Goal: Information Seeking & Learning: Compare options

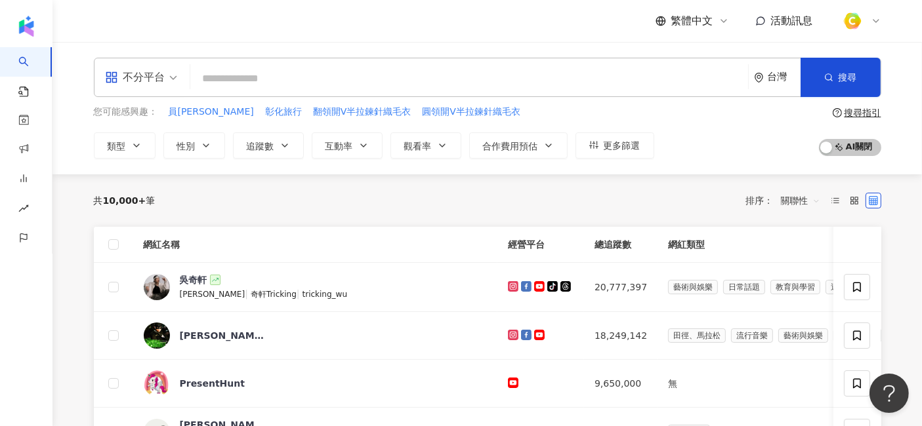
type input "*"
click at [431, 85] on input "search" at bounding box center [468, 78] width 547 height 25
type input "******"
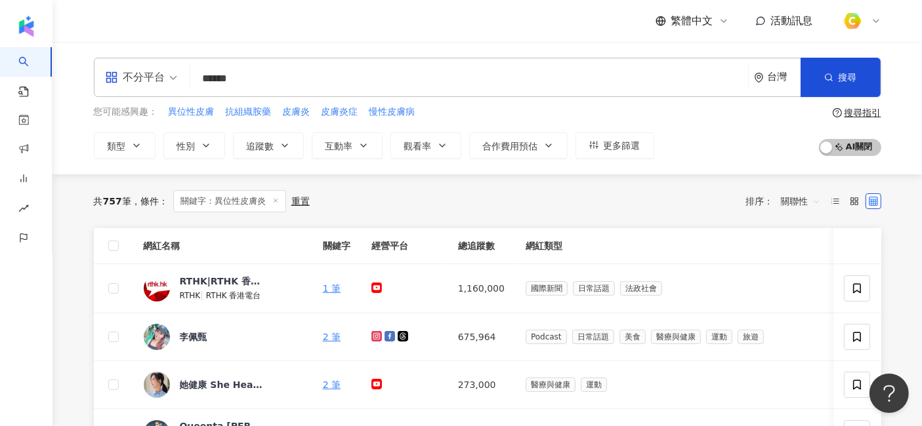
click at [447, 218] on div "共 757 筆 條件 ： 關鍵字：異位性皮膚炎 重置 排序： 關聯性" at bounding box center [487, 201] width 787 height 54
click at [133, 136] on button "類型" at bounding box center [125, 146] width 62 height 26
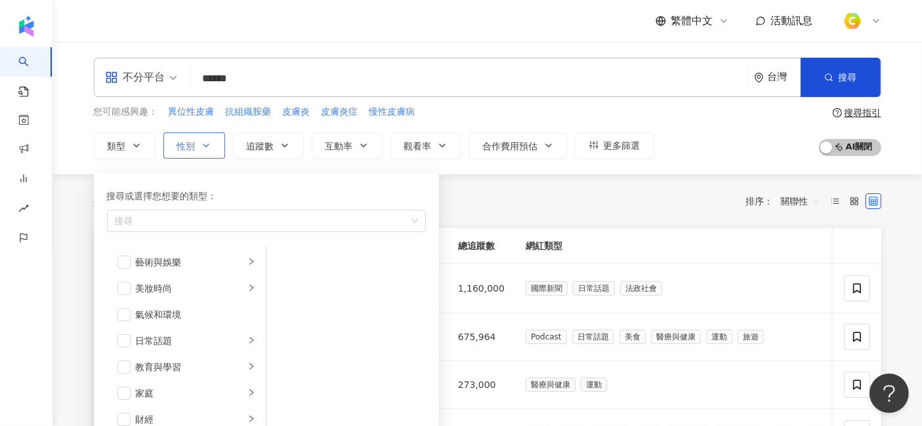
click at [198, 142] on button "性別" at bounding box center [194, 146] width 62 height 26
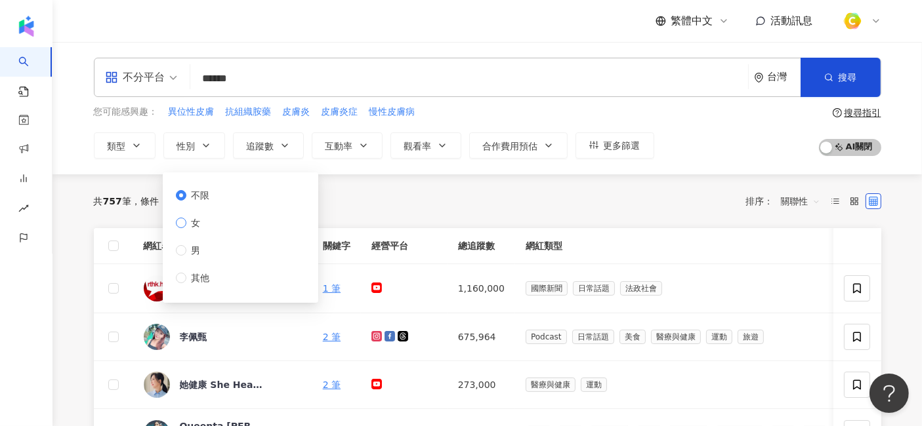
click at [190, 227] on span "女" at bounding box center [196, 223] width 20 height 14
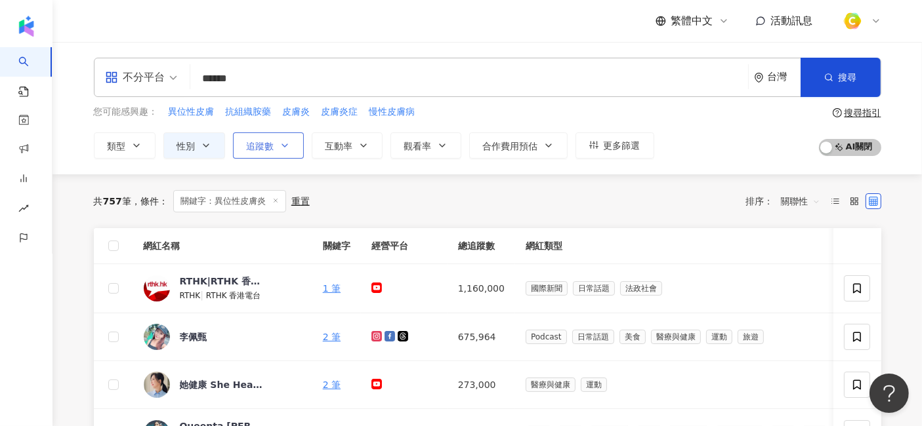
click at [277, 136] on button "追蹤數" at bounding box center [268, 146] width 71 height 26
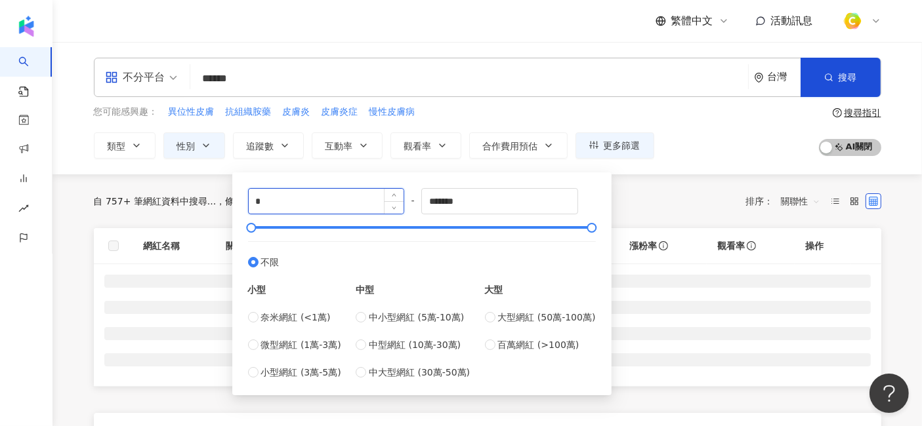
click at [286, 201] on input "*" at bounding box center [326, 201] width 155 height 25
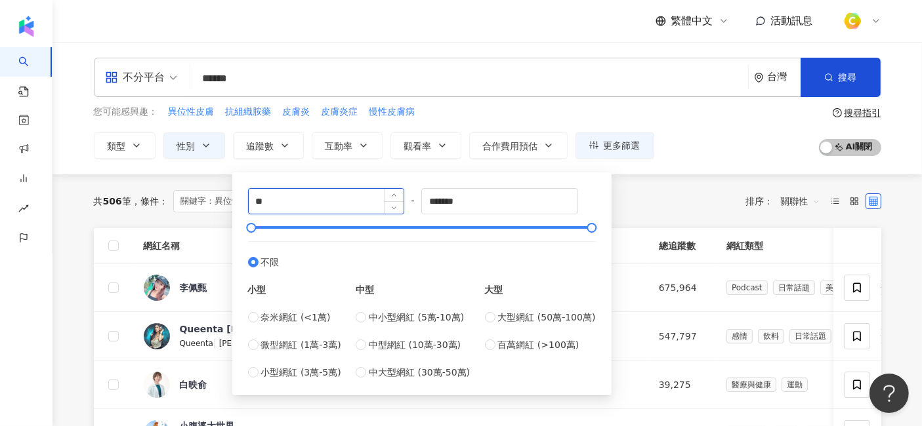
type input "*"
type input "****"
click at [451, 201] on input "*******" at bounding box center [499, 201] width 155 height 25
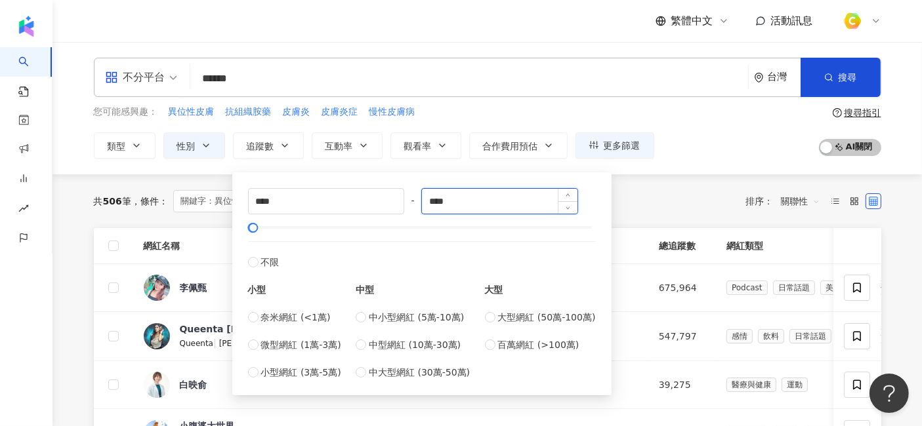
type input "****"
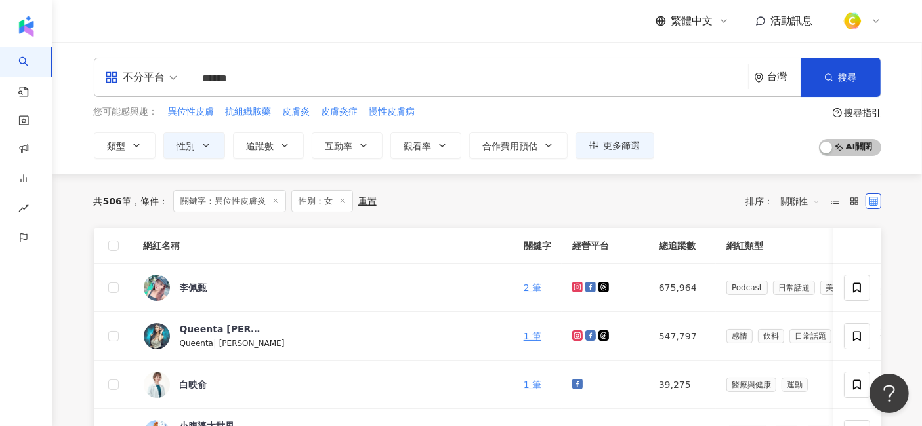
click at [672, 212] on div "共 506 筆 條件 ： 關鍵字：異位性皮膚炎 性別：女 重置 排序： 關聯性" at bounding box center [487, 201] width 787 height 54
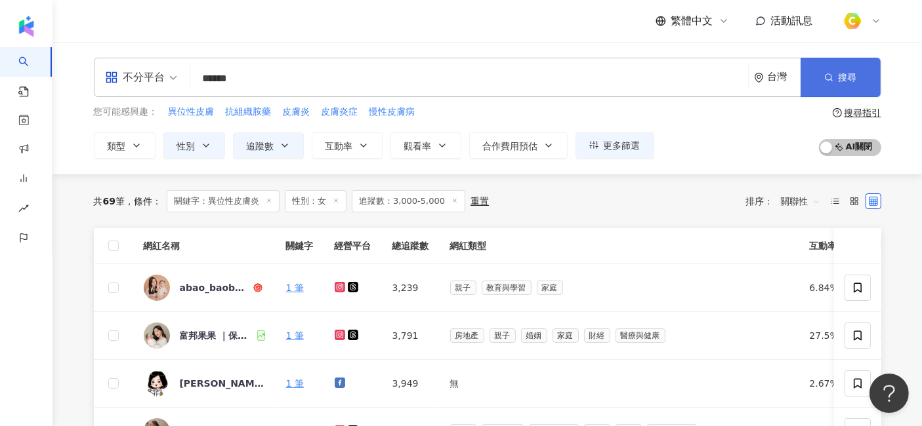
click at [825, 85] on button "搜尋" at bounding box center [840, 77] width 80 height 39
click at [809, 199] on span "關聯性" at bounding box center [800, 201] width 39 height 21
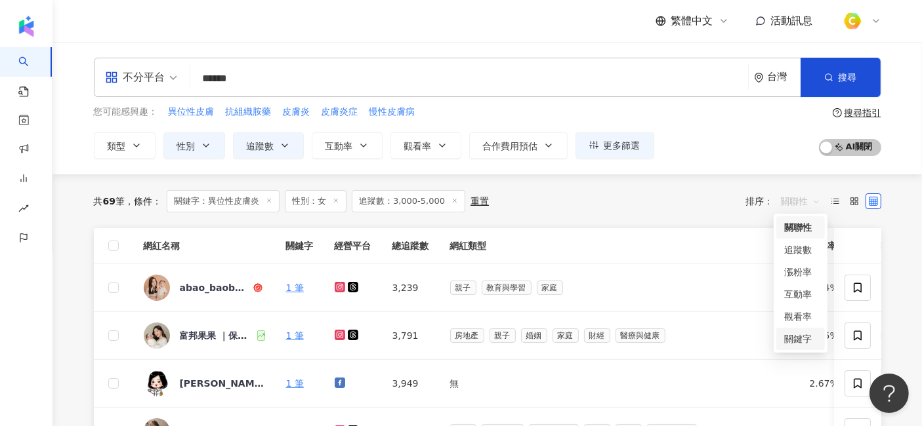
click at [792, 335] on div "關鍵字" at bounding box center [800, 339] width 33 height 14
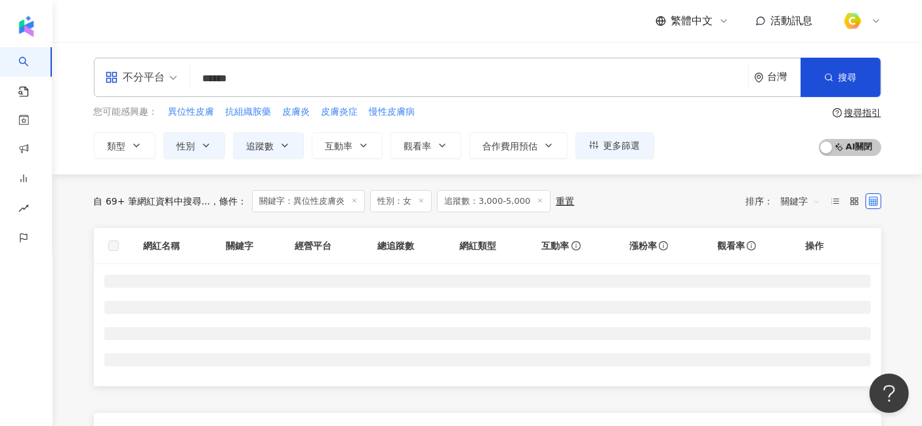
click at [641, 190] on div "自 69+ 筆網紅資料中搜尋... 條件 ： 關鍵字：異位性皮膚炎 性別：女 追蹤數：3,000-5,000 重置 排序： 關鍵字" at bounding box center [487, 201] width 787 height 22
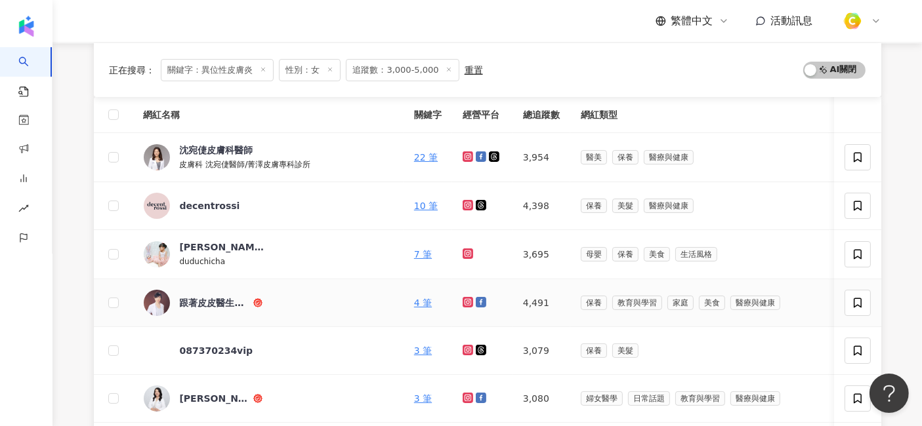
scroll to position [146, 0]
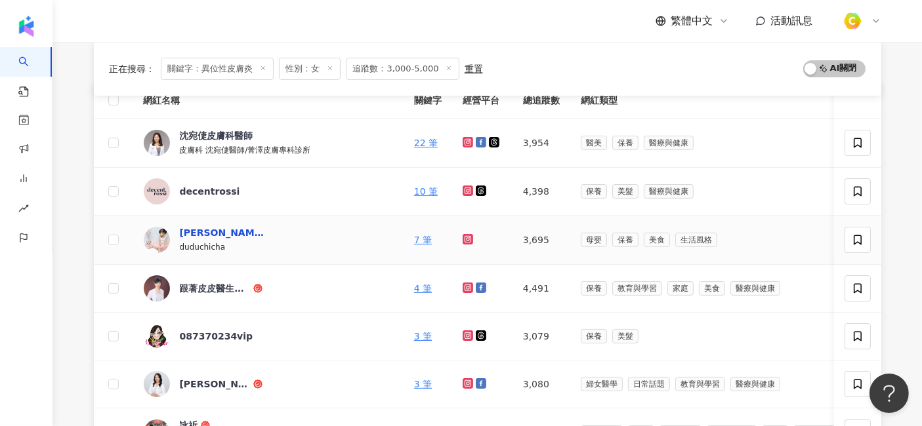
click at [228, 231] on div "愛麗絲的柑仔店" at bounding box center [222, 232] width 85 height 13
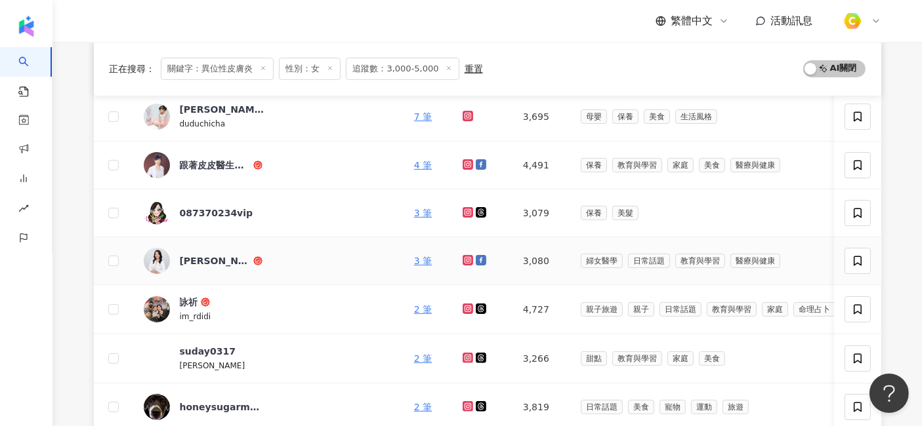
scroll to position [291, 0]
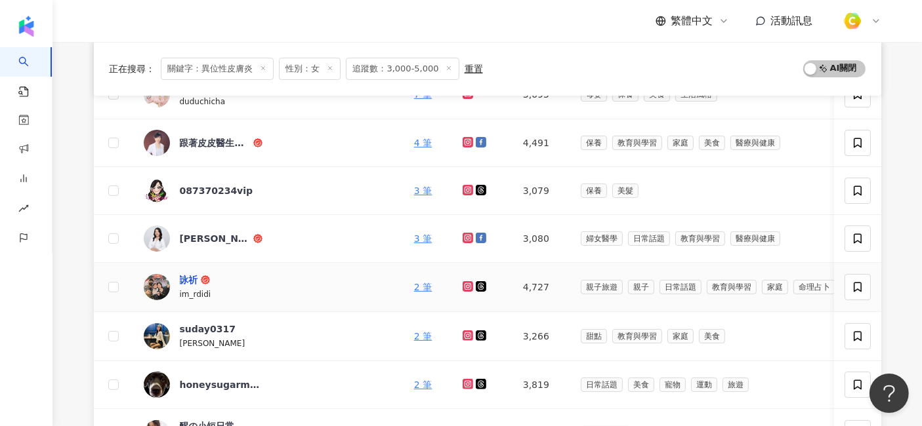
click at [193, 278] on div "詠祈" at bounding box center [189, 280] width 18 height 13
click at [414, 282] on link "2 筆" at bounding box center [423, 287] width 18 height 10
click at [184, 328] on div "suday0317" at bounding box center [208, 329] width 56 height 13
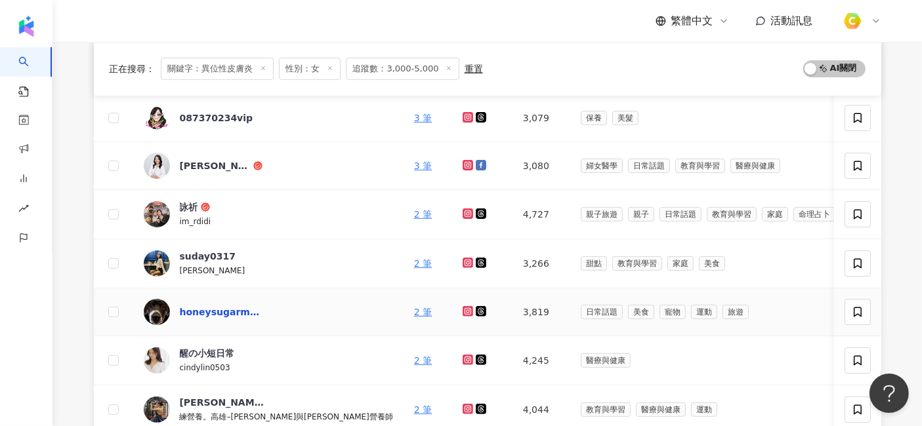
click at [217, 311] on div "honeysugarmumu" at bounding box center [222, 312] width 85 height 13
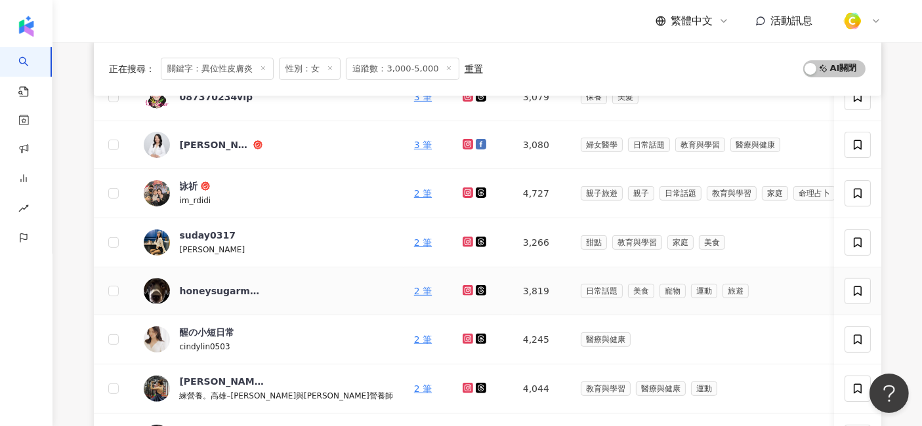
scroll to position [437, 0]
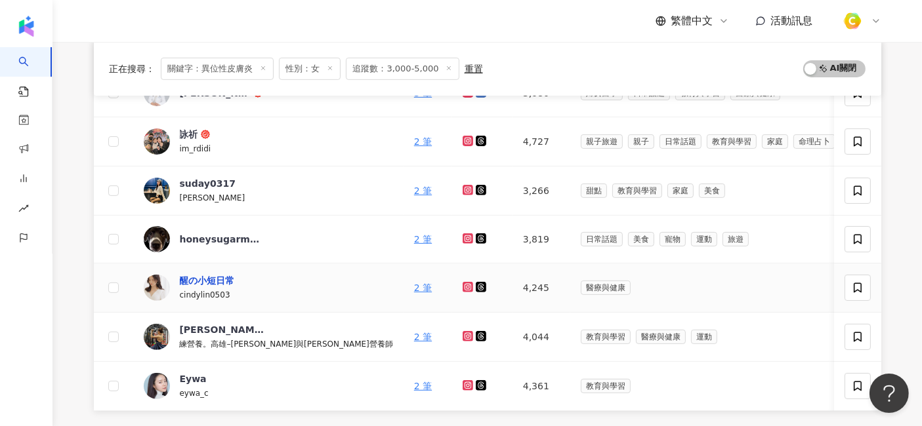
click at [193, 279] on div "醒の小短日常" at bounding box center [207, 280] width 55 height 13
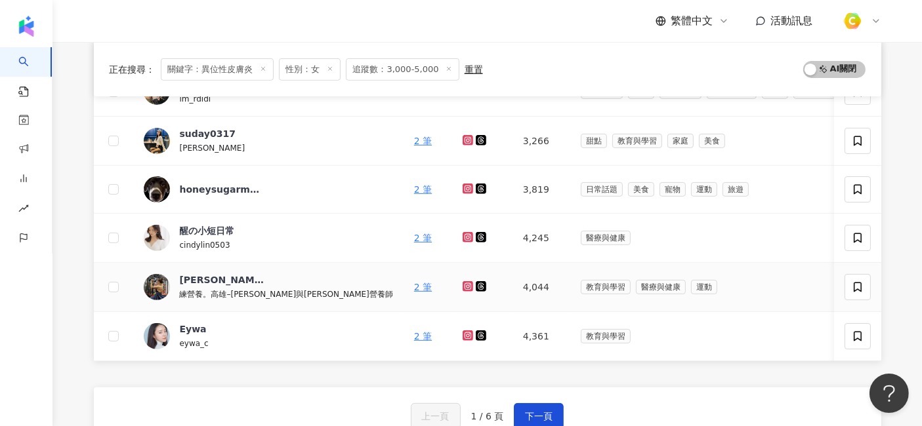
scroll to position [510, 0]
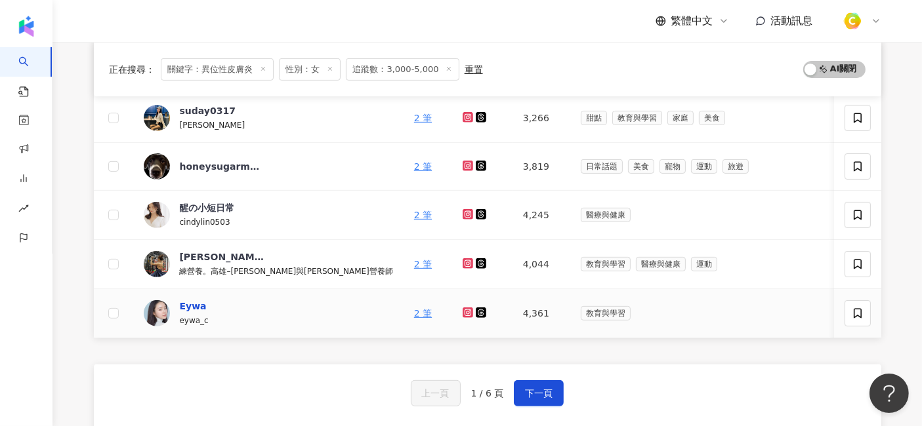
click at [183, 302] on div "Eywa" at bounding box center [193, 306] width 27 height 13
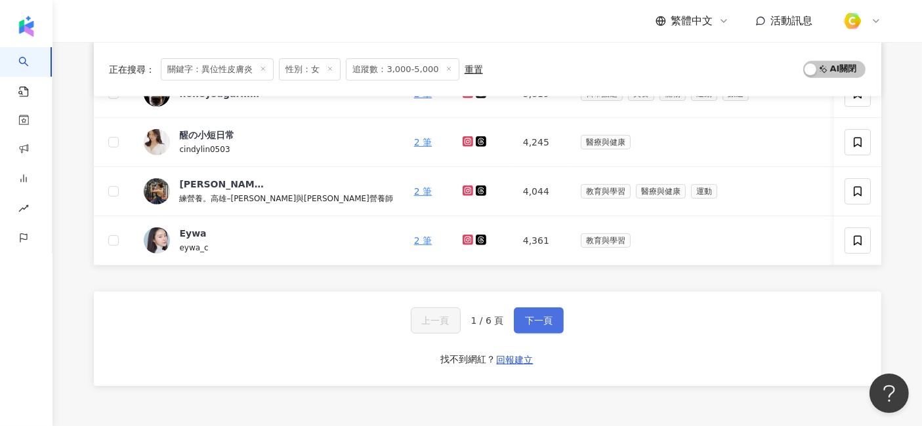
click at [540, 323] on span "下一頁" at bounding box center [539, 321] width 28 height 10
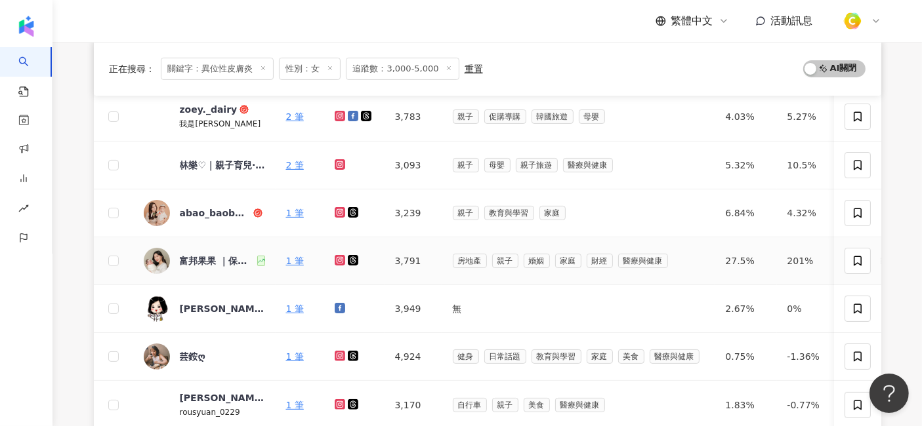
scroll to position [291, 0]
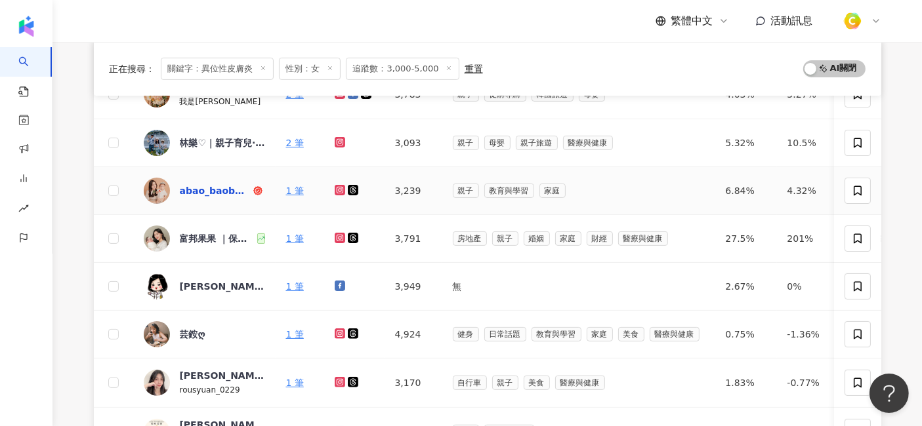
click at [208, 190] on div "abao_baobao309" at bounding box center [215, 190] width 71 height 13
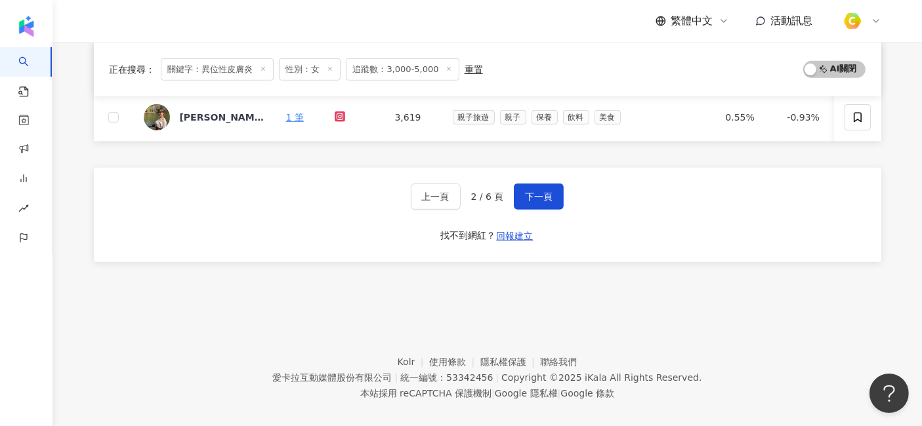
scroll to position [724, 0]
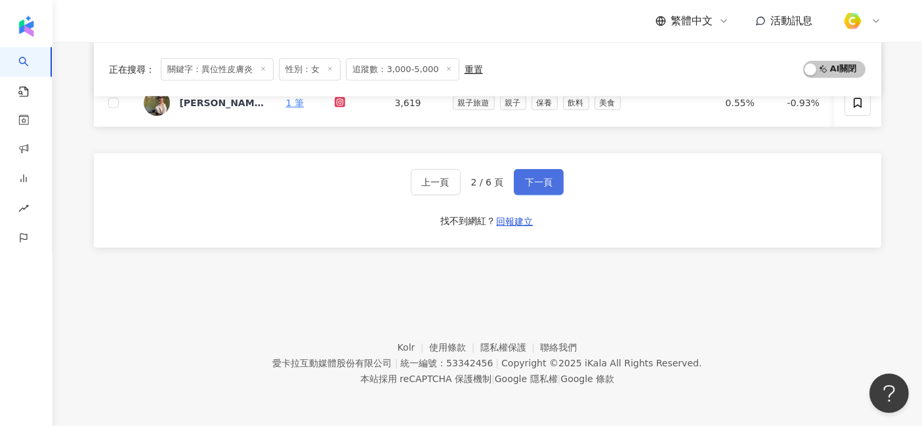
click at [530, 178] on span "下一頁" at bounding box center [539, 182] width 28 height 10
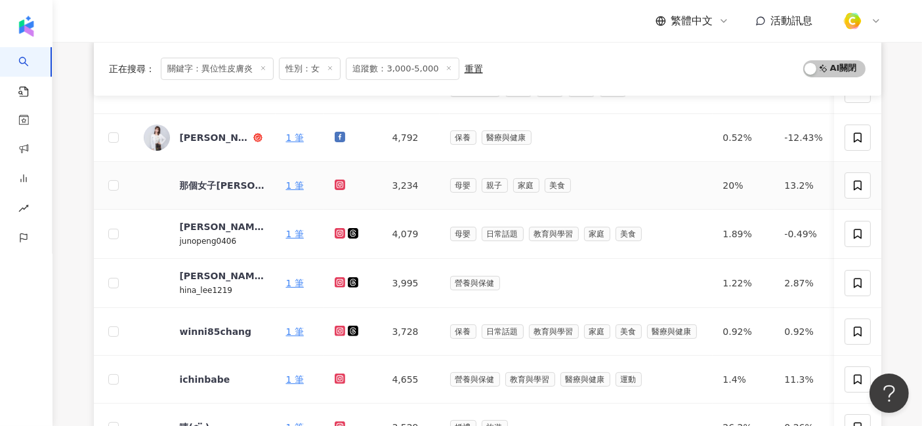
scroll to position [364, 0]
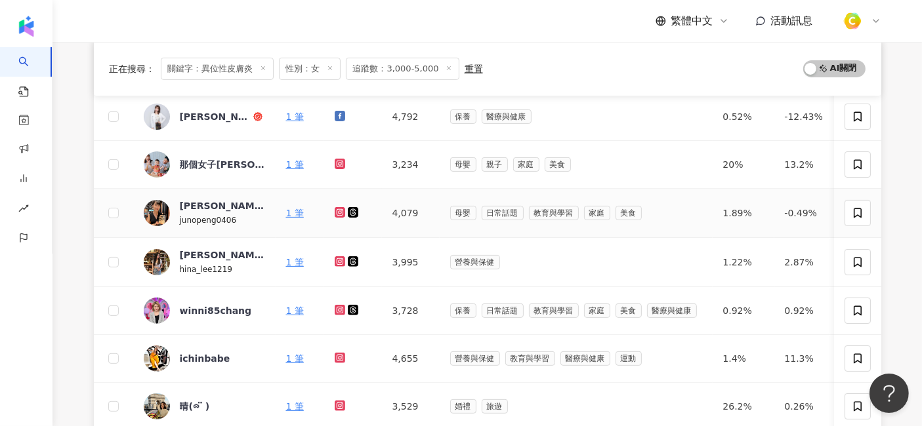
click at [218, 218] on span "junopeng0406" at bounding box center [208, 220] width 57 height 9
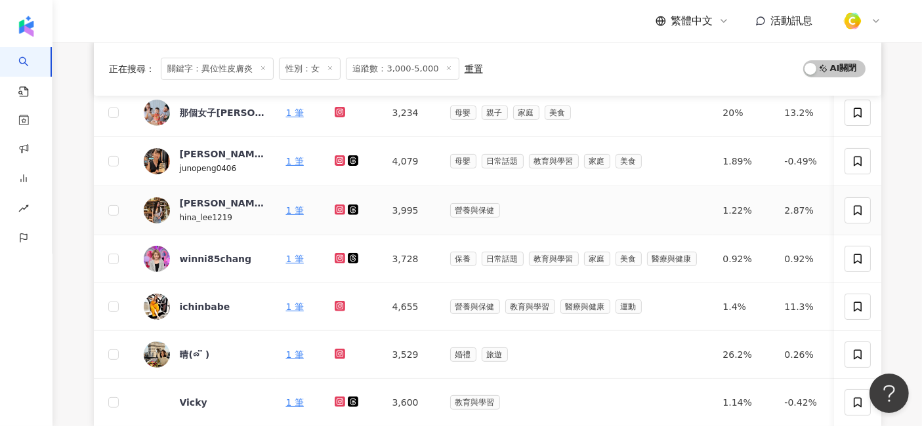
scroll to position [437, 0]
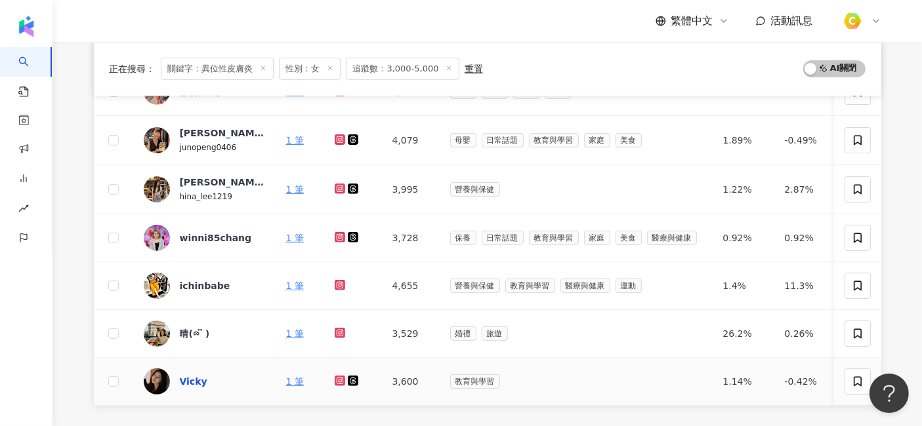
click at [195, 383] on div "Vicky" at bounding box center [194, 381] width 28 height 13
click at [197, 178] on div "李曼曼" at bounding box center [222, 182] width 85 height 13
click at [197, 234] on div "winni85chang" at bounding box center [216, 238] width 72 height 13
click at [211, 283] on div "ichinbabe" at bounding box center [205, 285] width 51 height 13
click at [187, 331] on div "晴(ᯅ̈ )" at bounding box center [195, 333] width 30 height 13
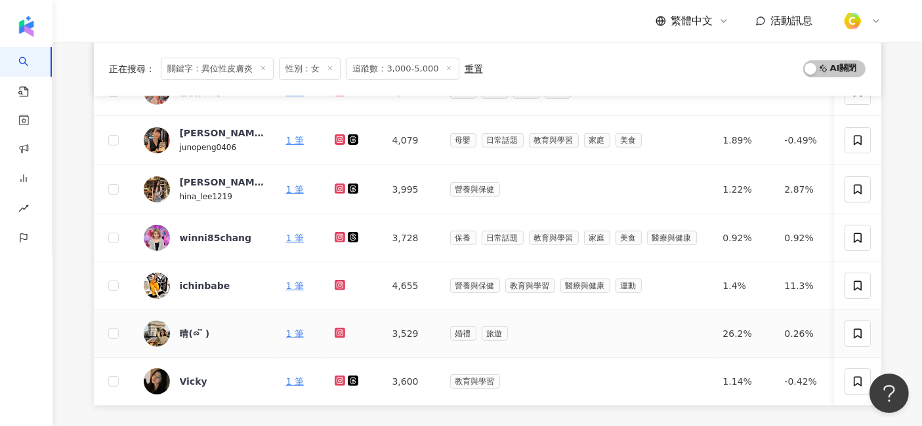
scroll to position [582, 0]
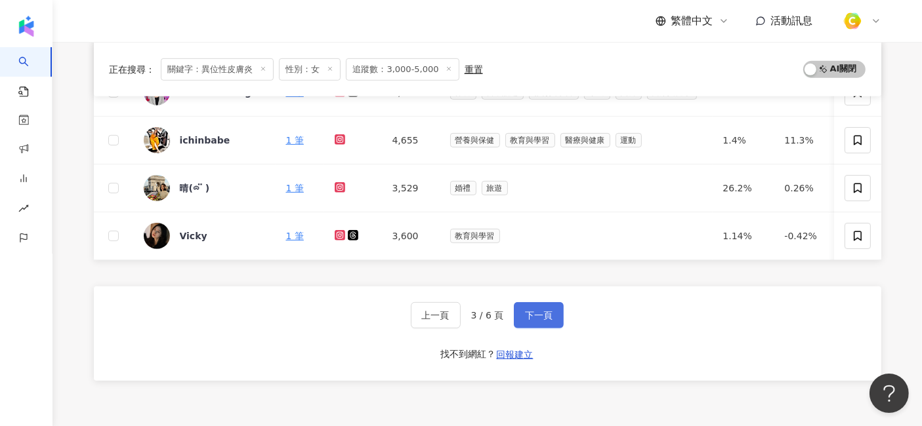
click at [536, 319] on span "下一頁" at bounding box center [539, 315] width 28 height 10
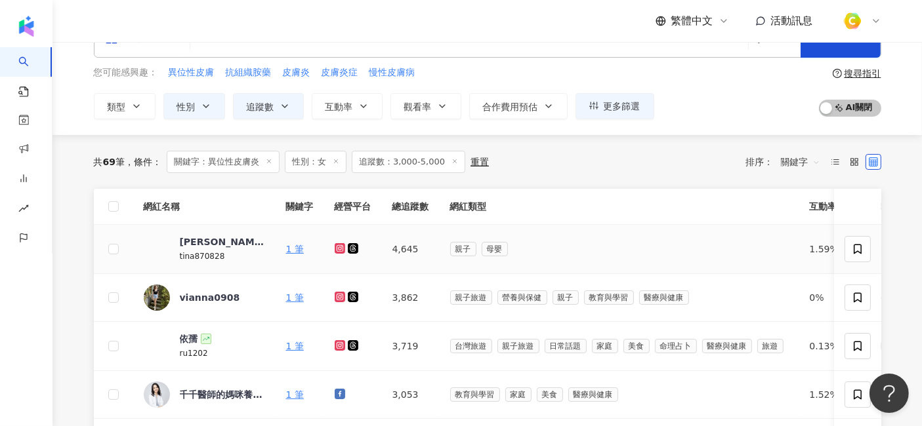
scroll to position [0, 0]
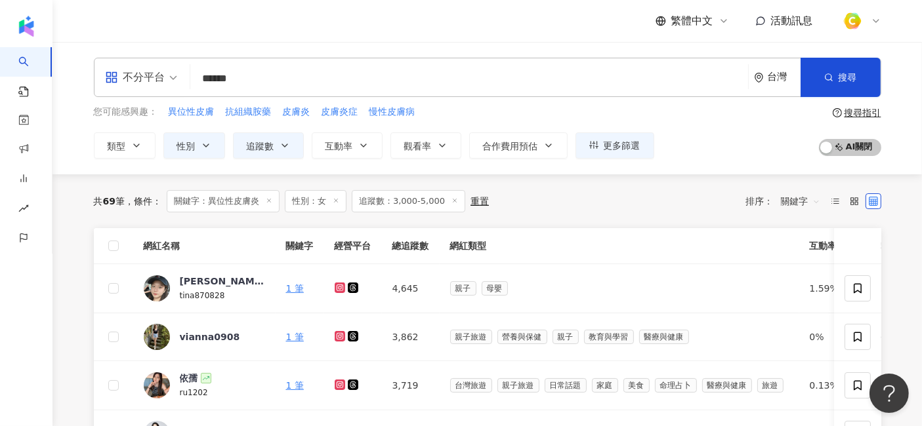
click at [320, 72] on input "******" at bounding box center [468, 78] width 547 height 25
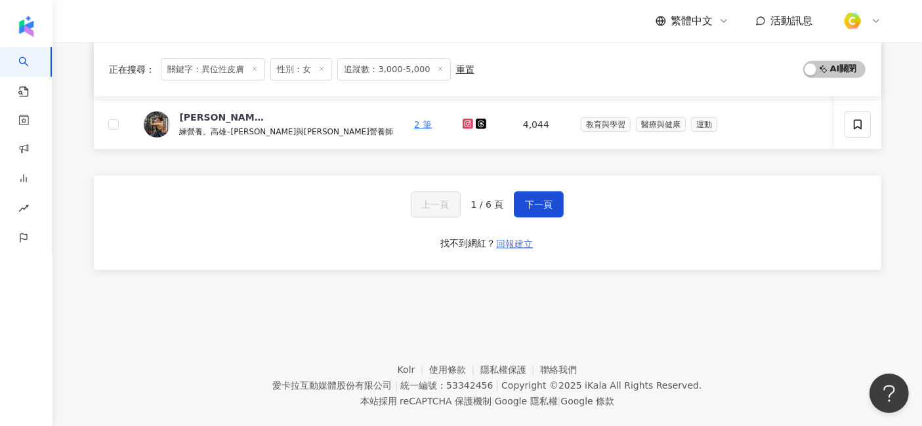
scroll to position [655, 0]
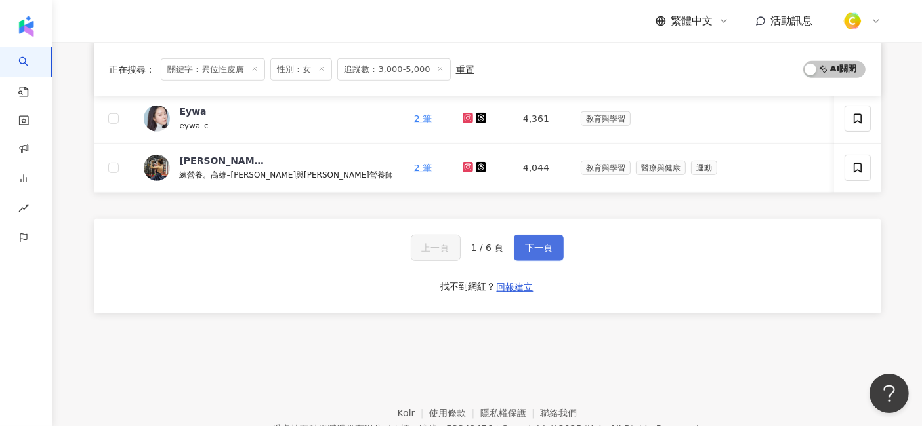
type input "*****"
click at [549, 252] on span "下一頁" at bounding box center [539, 248] width 28 height 10
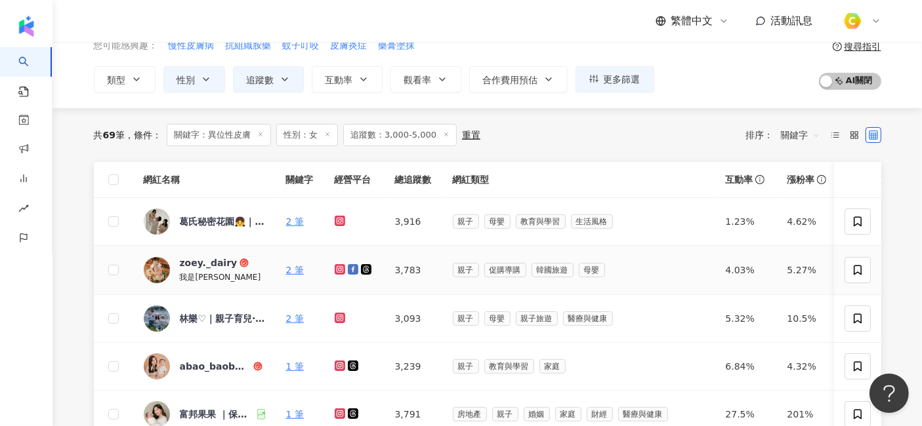
scroll to position [146, 0]
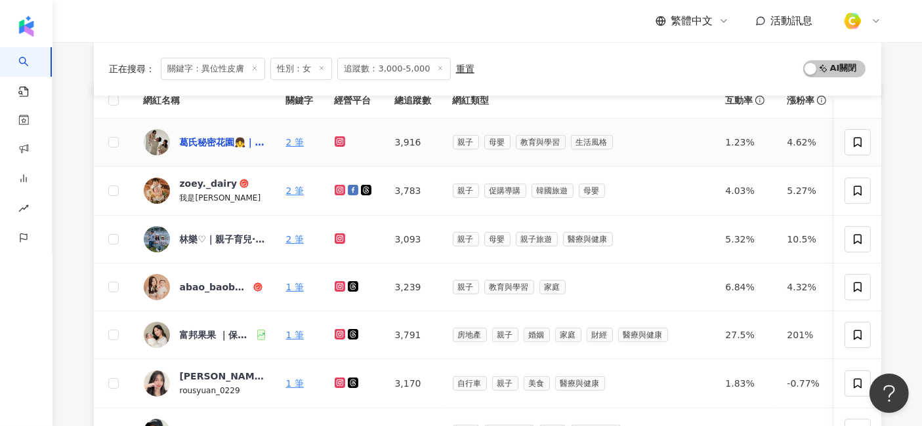
click at [228, 138] on div "葛氏秘密花園👧｜親子教養｜團購｜開箱" at bounding box center [222, 142] width 85 height 13
click at [194, 180] on div "zoey._dairy" at bounding box center [209, 183] width 58 height 13
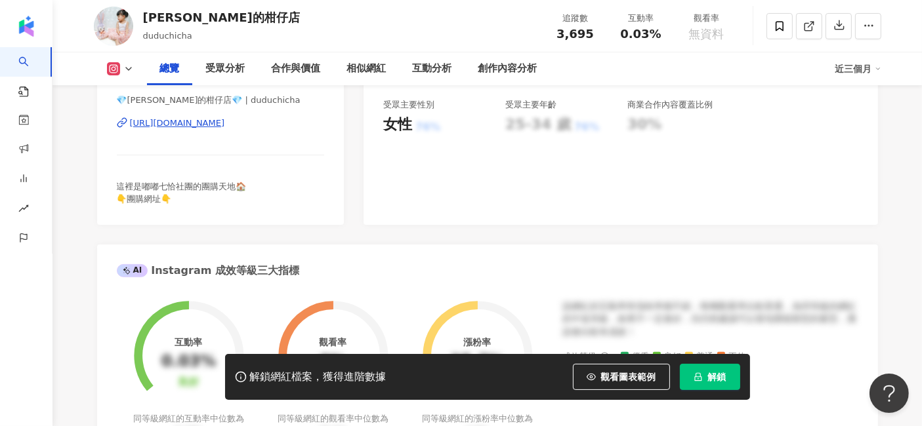
scroll to position [291, 0]
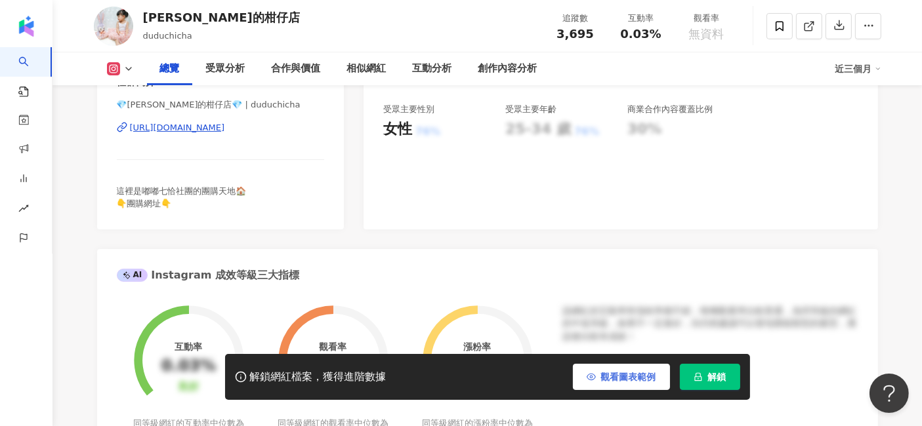
click at [591, 372] on span "button" at bounding box center [590, 377] width 9 height 10
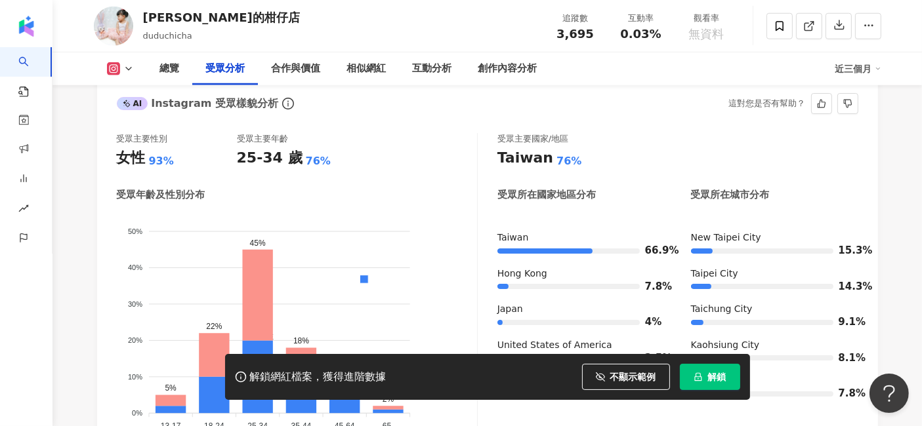
scroll to position [1238, 0]
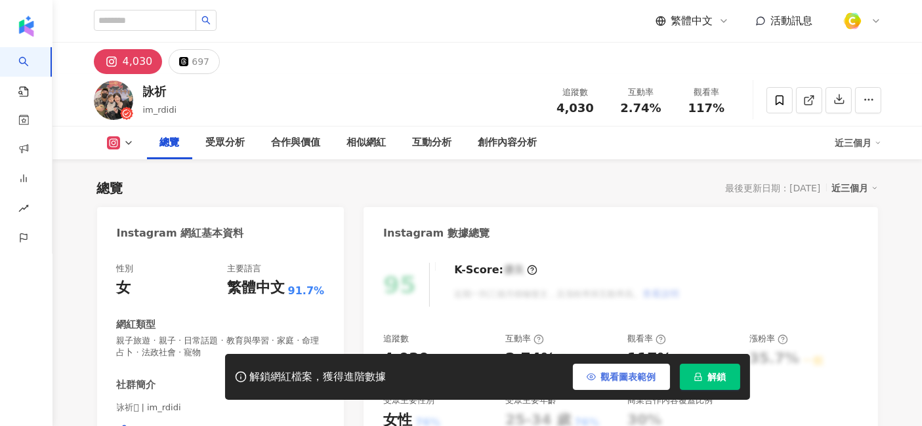
click at [619, 372] on span "觀看圖表範例" at bounding box center [628, 377] width 55 height 10
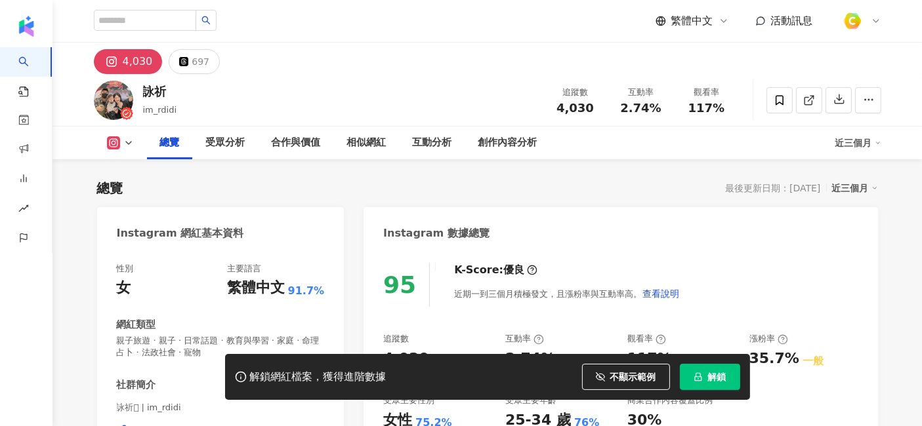
scroll to position [218, 0]
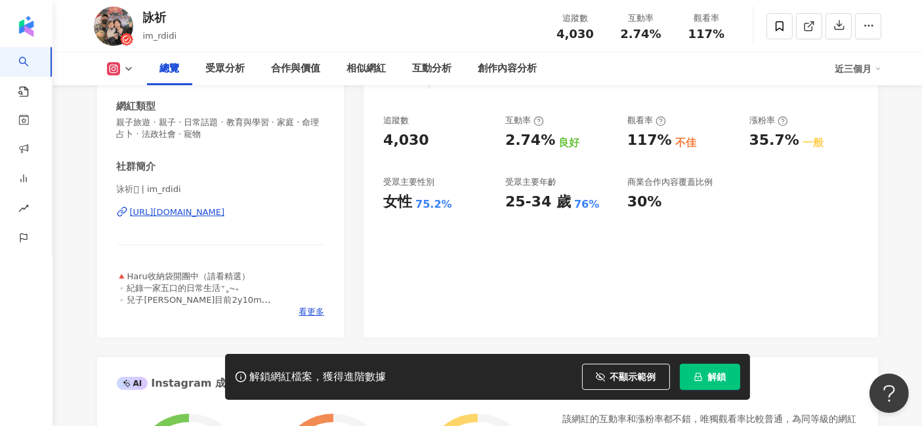
click at [218, 209] on div "[URL][DOMAIN_NAME]" at bounding box center [177, 213] width 95 height 12
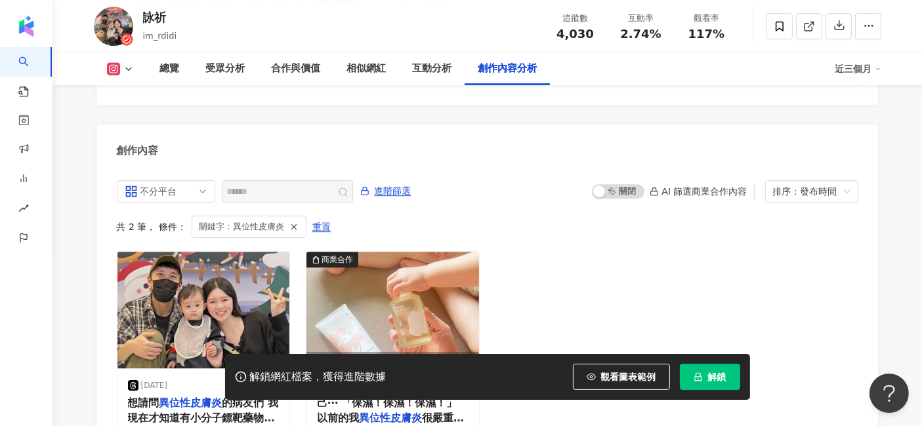
scroll to position [4102, 0]
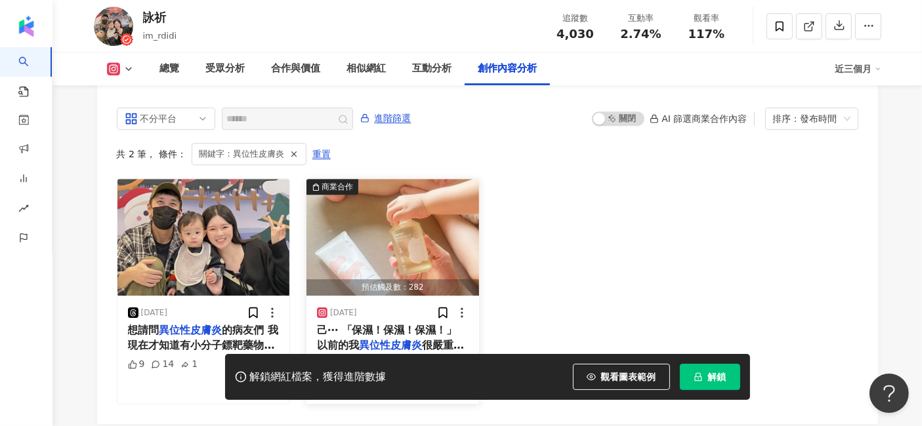
click at [411, 339] on mark "異位性皮膚炎" at bounding box center [390, 345] width 63 height 12
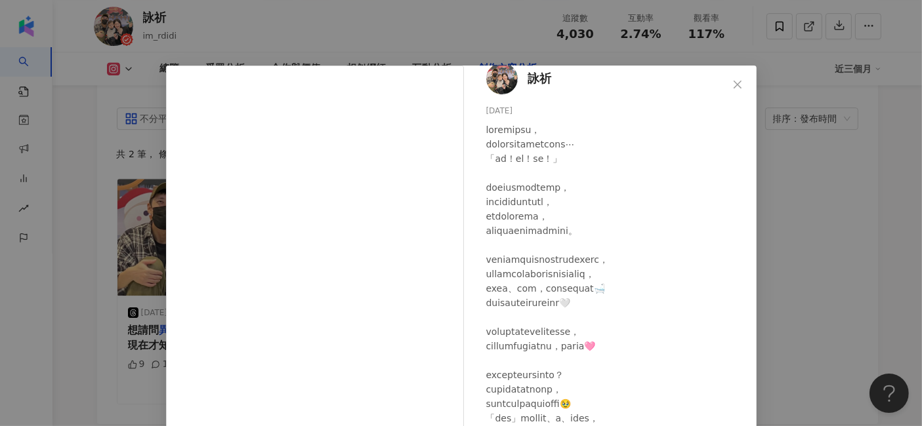
scroll to position [0, 0]
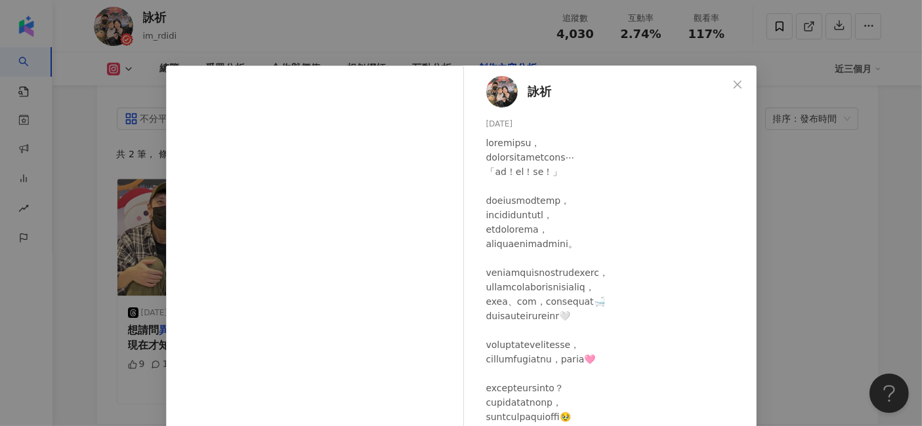
click at [735, 85] on icon "close" at bounding box center [737, 84] width 10 height 10
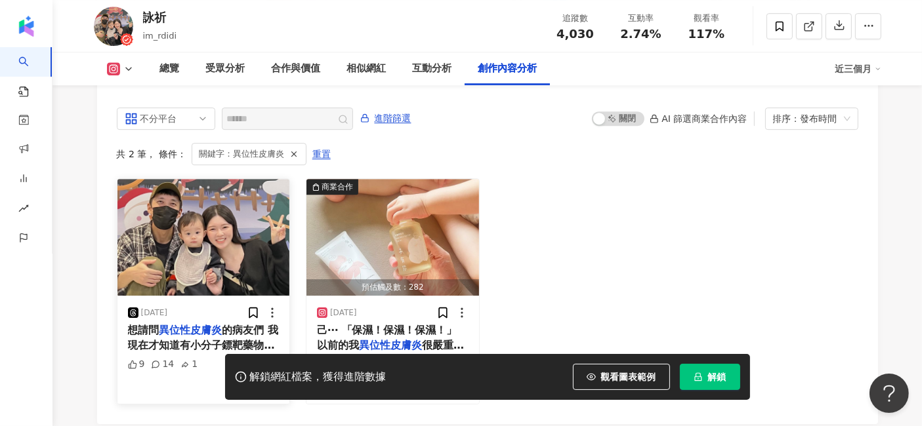
click at [206, 324] on span "的病友們 我現在才知道有小分子鏢靶藥物可以吃， 想請問是藥局會有賣還是要去診所或醫院會呢？ 網路上查不到資訊，困擾20年了🥲🥲 感恩🙏🏻" at bounding box center [203, 367] width 151 height 86
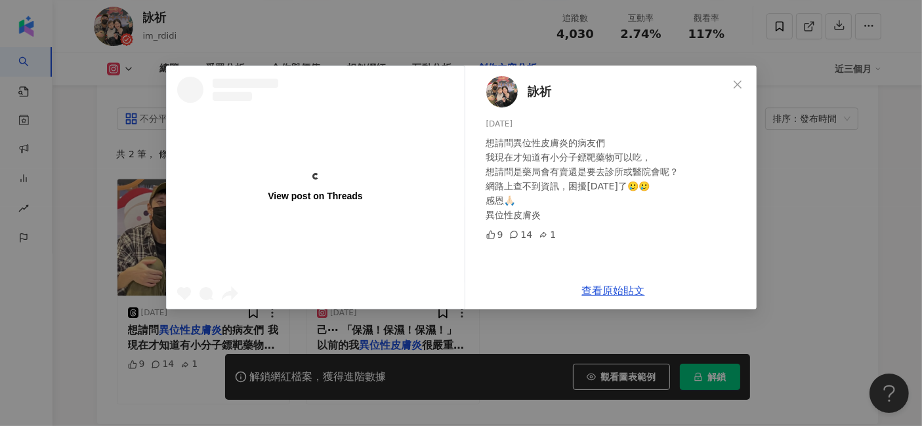
click at [739, 89] on icon "close" at bounding box center [737, 84] width 10 height 10
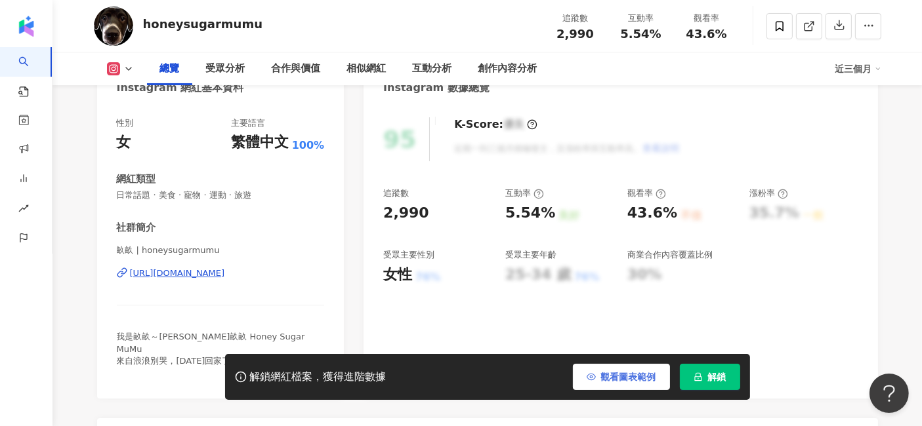
click at [615, 370] on button "觀看圖表範例" at bounding box center [621, 377] width 97 height 26
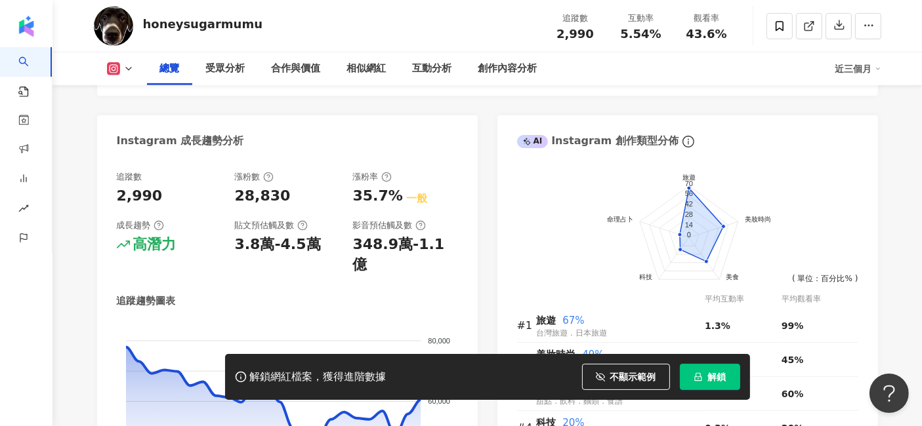
scroll to position [802, 0]
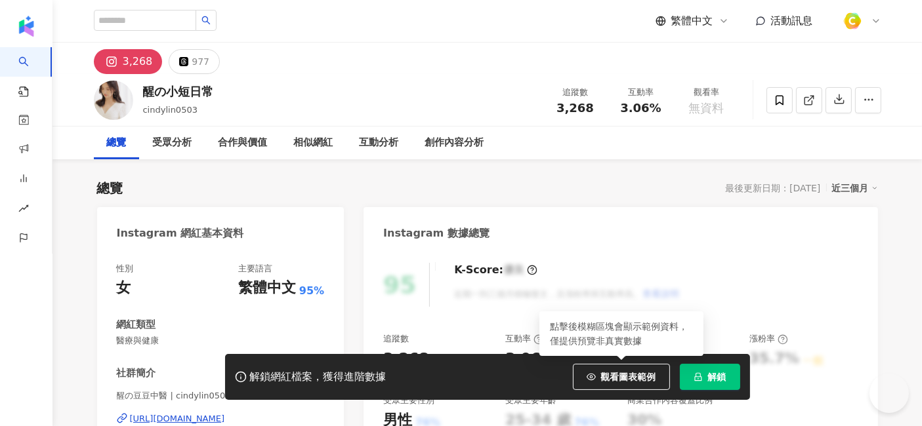
click at [603, 380] on span "觀看圖表範例" at bounding box center [628, 377] width 55 height 10
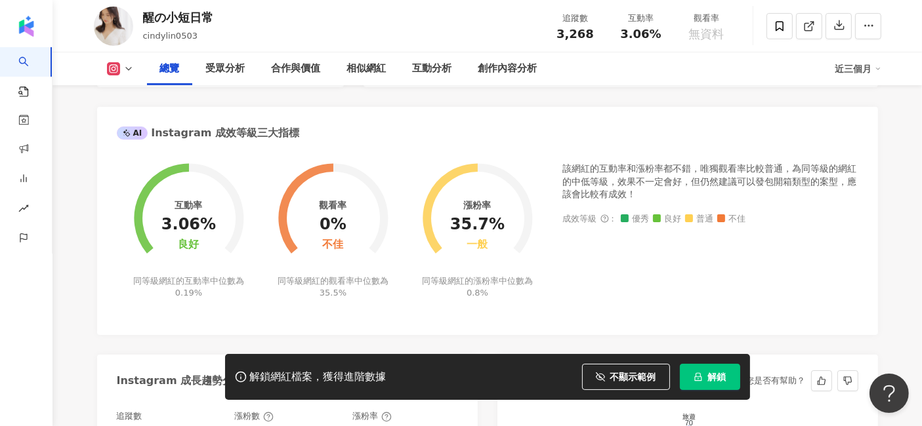
scroll to position [218, 0]
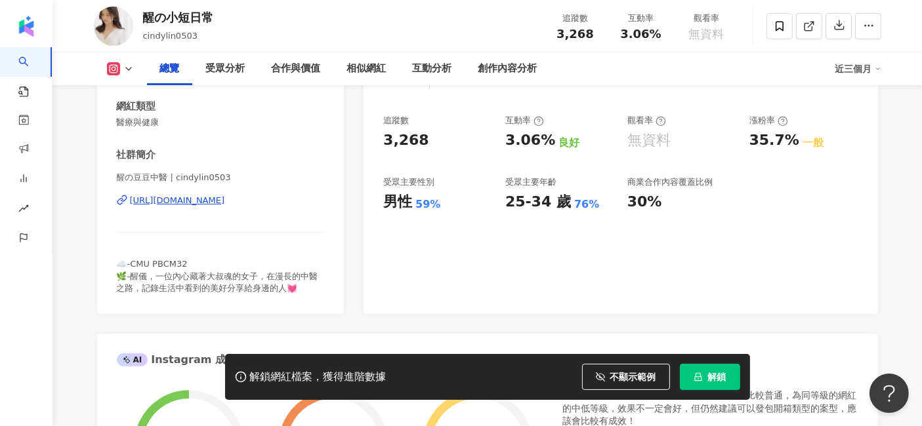
click at [225, 199] on div "[URL][DOMAIN_NAME]" at bounding box center [177, 201] width 95 height 12
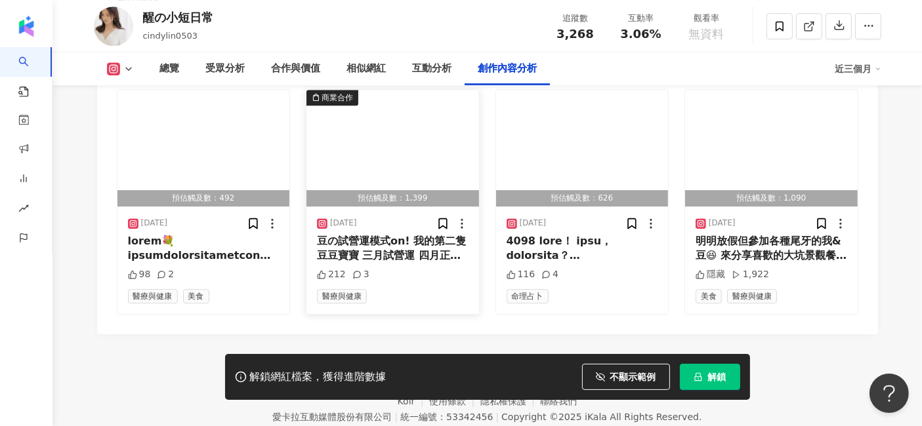
scroll to position [4087, 0]
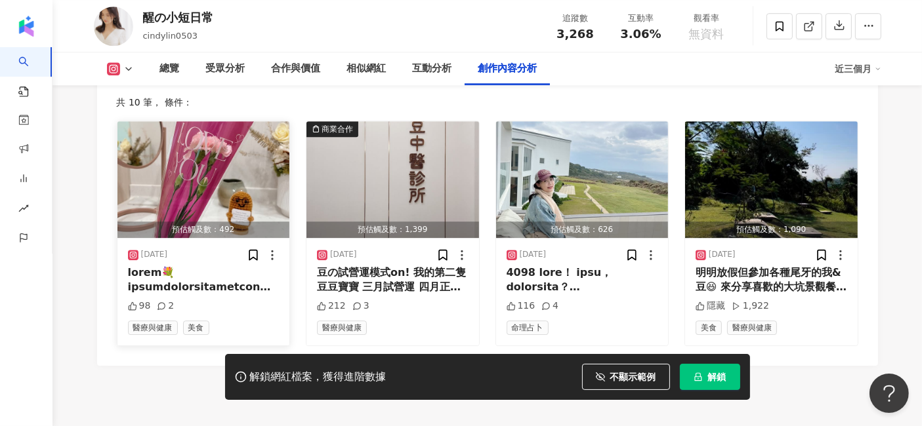
click at [175, 270] on div at bounding box center [204, 281] width 152 height 30
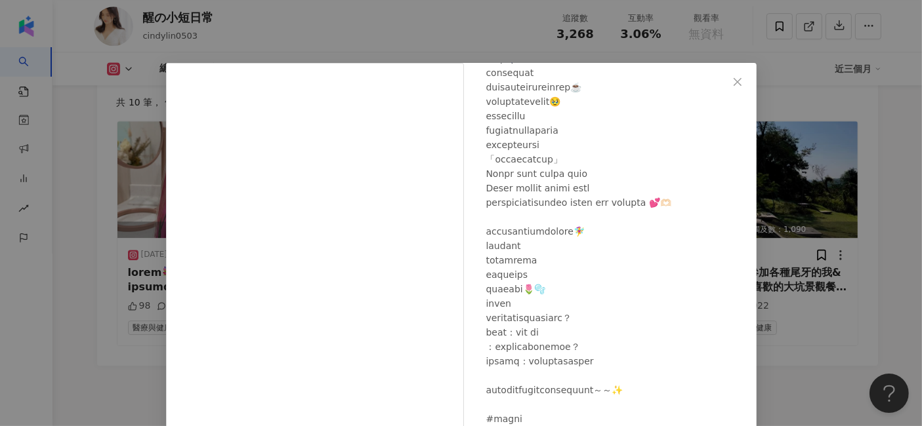
scroll to position [0, 0]
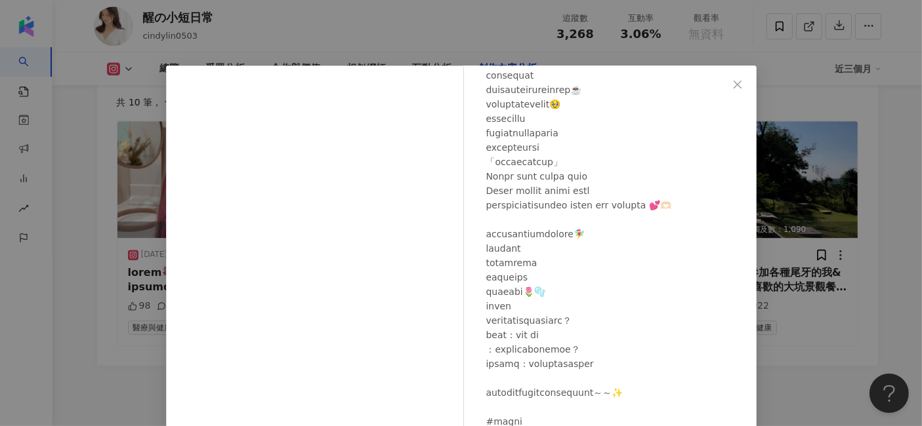
click at [738, 94] on button "Close" at bounding box center [737, 84] width 26 height 26
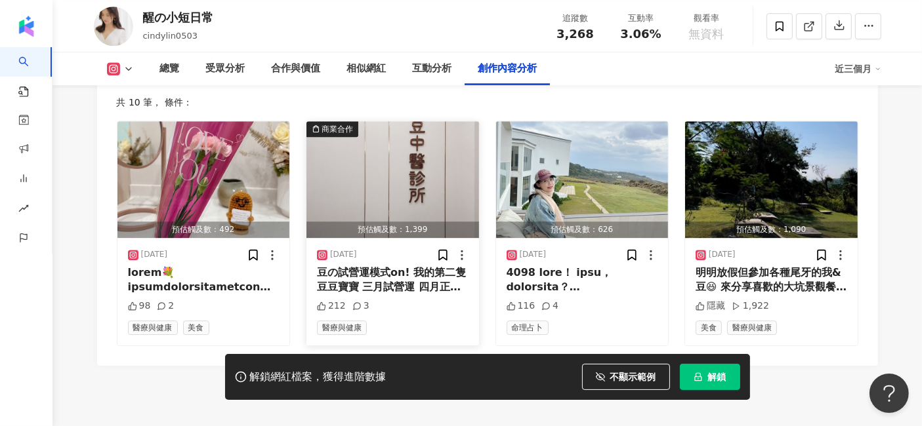
click at [391, 282] on div "豆の試營運模式on! 我的第二隻豆豆寶寶 三月試營運 四月正式門診 目前這是三月的門診時間～ 四月會有其他診次調整 補上地址 地址：台中市大里區大里二街233…" at bounding box center [393, 281] width 152 height 30
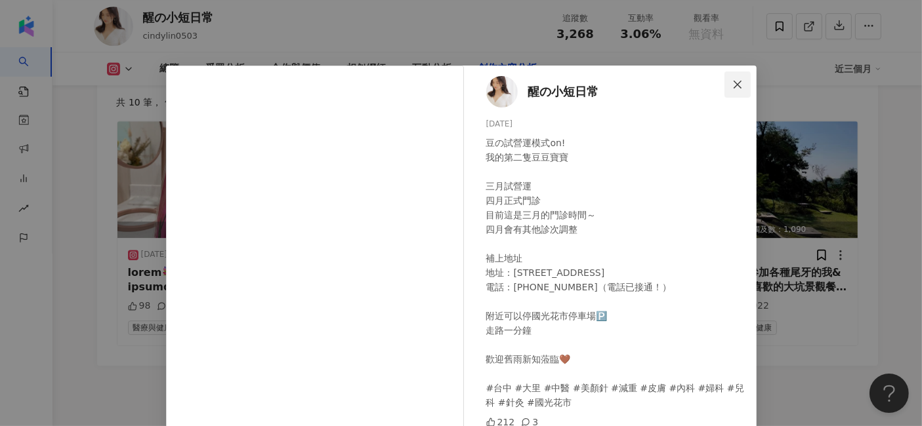
click at [736, 80] on icon "close" at bounding box center [737, 84] width 10 height 10
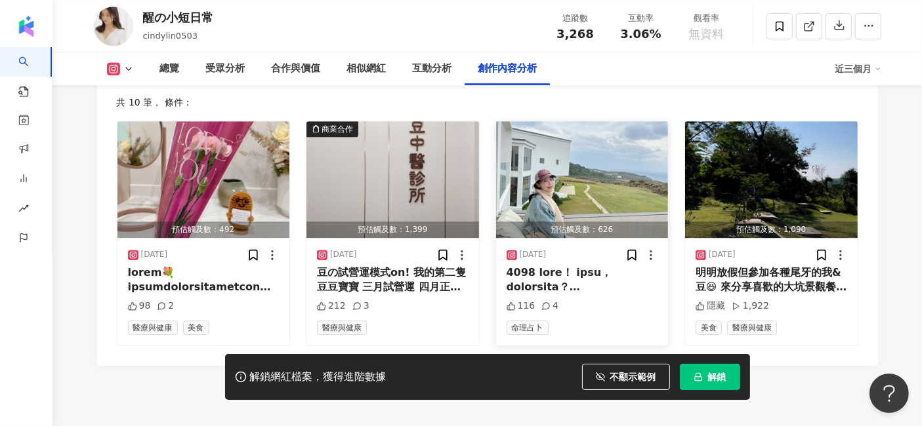
click at [530, 272] on div at bounding box center [582, 281] width 152 height 30
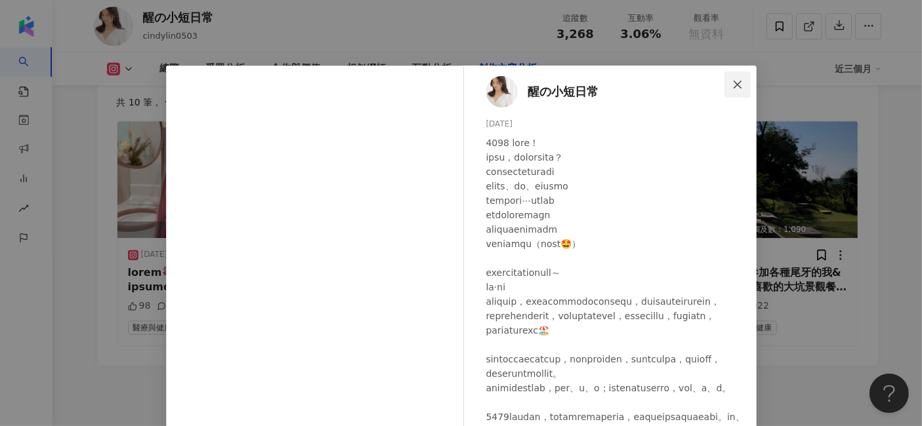
click at [732, 82] on icon "close" at bounding box center [737, 84] width 10 height 10
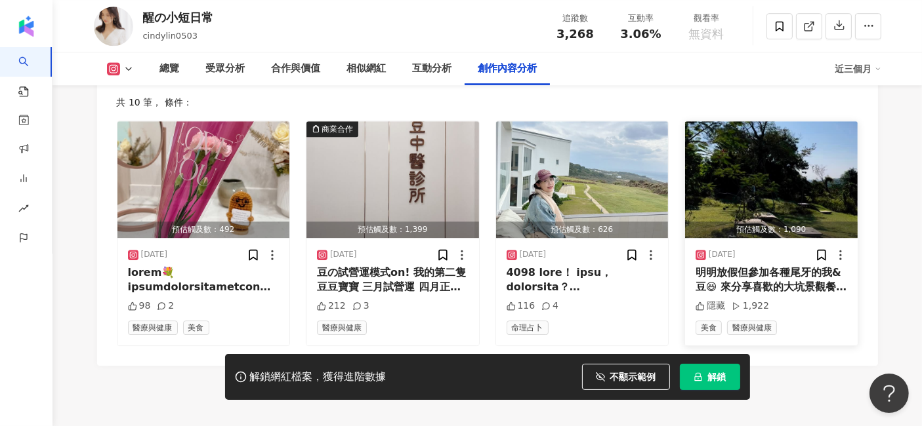
click at [787, 277] on div "明明放假但參加各種尾牙的我&豆😆 來分享喜歡的大坑景觀餐廳給大家～ 我跟豆豆都很怕蚊子 所以有特別多噴防蚊液跟貼防蚊貼片 預防被蚊子叮到腫一大包 凡事準備齊全…" at bounding box center [771, 281] width 152 height 30
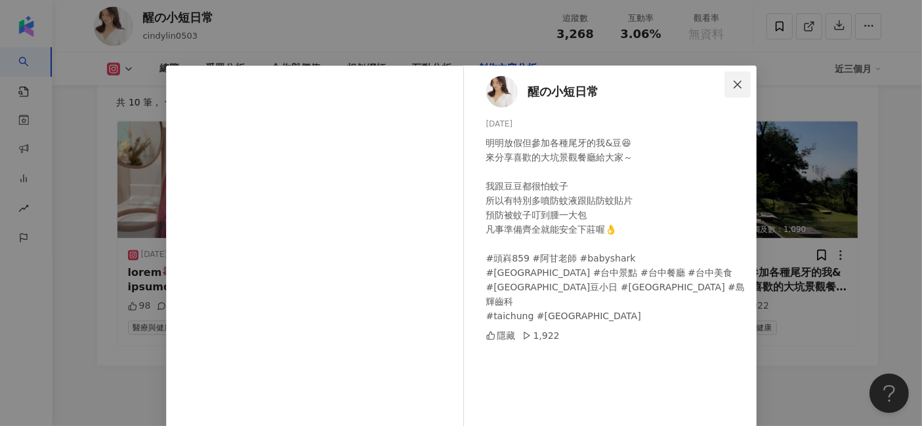
click at [739, 79] on span "Close" at bounding box center [737, 84] width 26 height 10
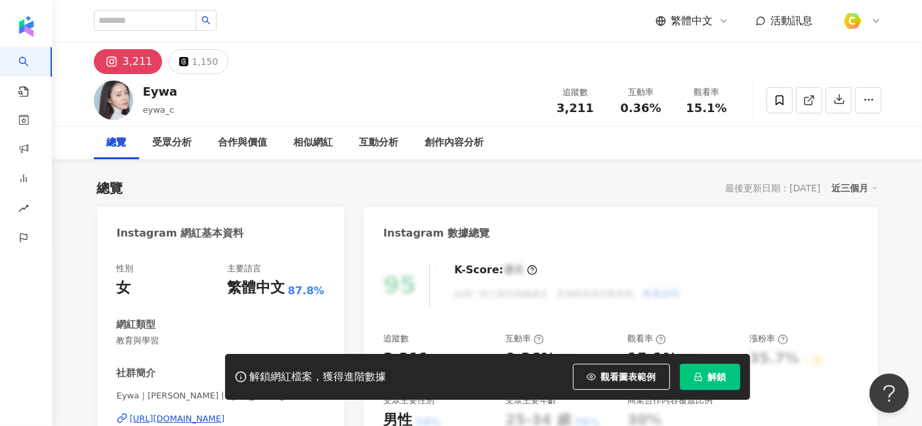
scroll to position [218, 0]
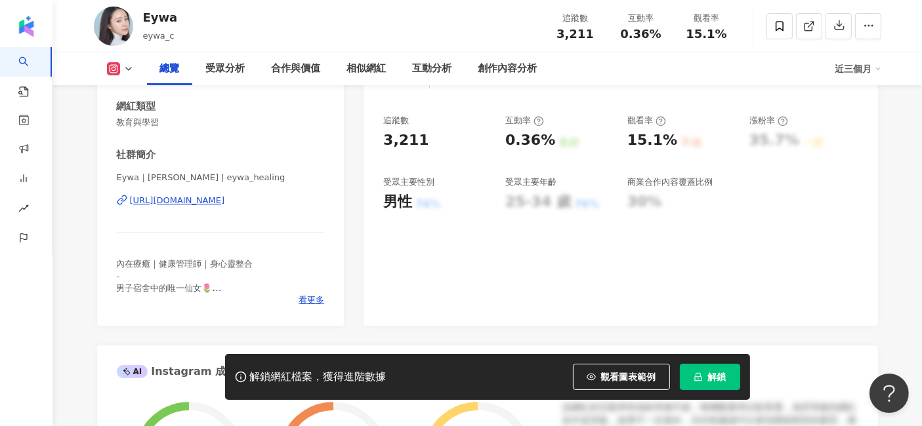
click at [225, 199] on div "https://www.instagram.com/eywa_healing/" at bounding box center [177, 201] width 95 height 12
click at [605, 372] on span "觀看圖表範例" at bounding box center [628, 377] width 55 height 10
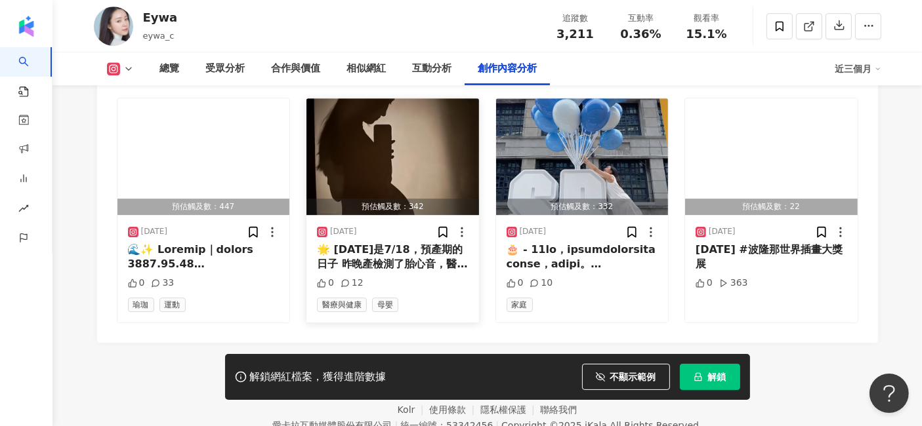
scroll to position [4128, 0]
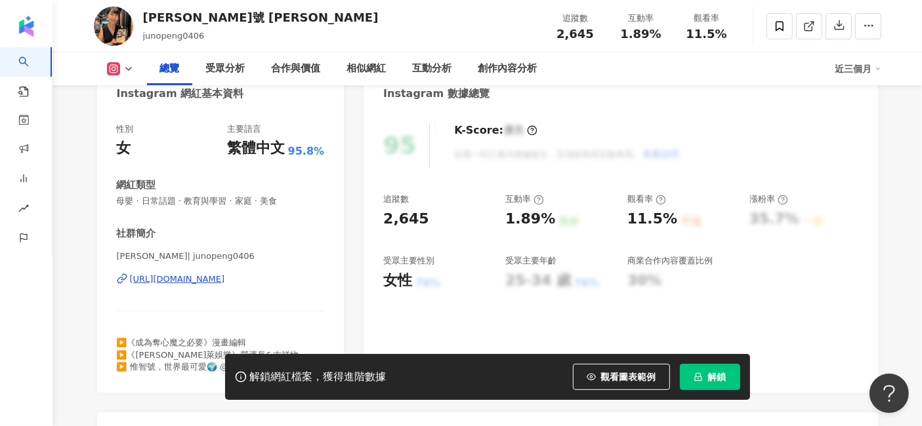
scroll to position [146, 0]
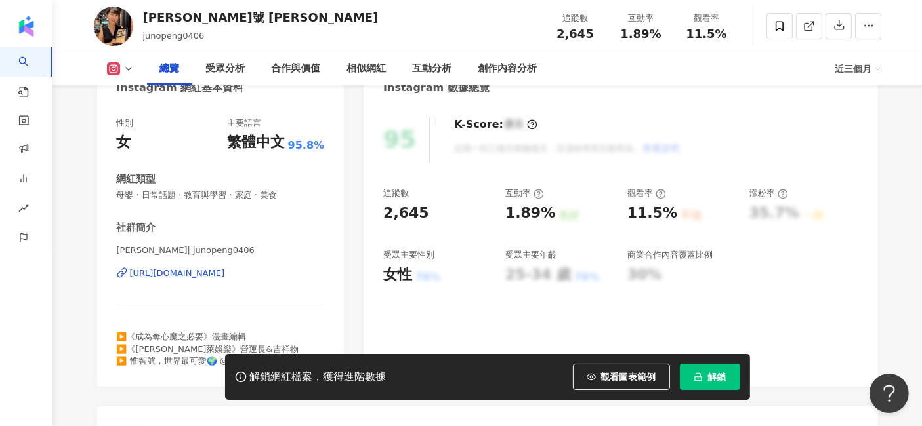
click at [225, 273] on div "[URL][DOMAIN_NAME]" at bounding box center [177, 274] width 95 height 12
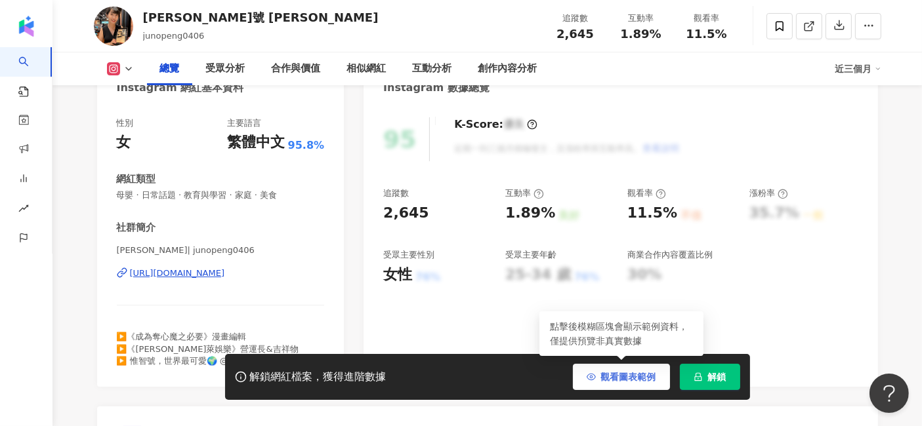
click at [605, 372] on span "觀看圖表範例" at bounding box center [628, 377] width 55 height 10
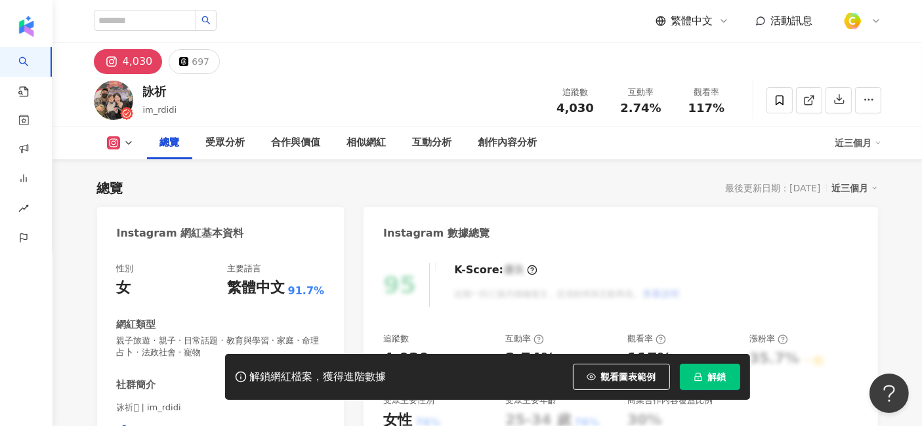
scroll to position [291, 0]
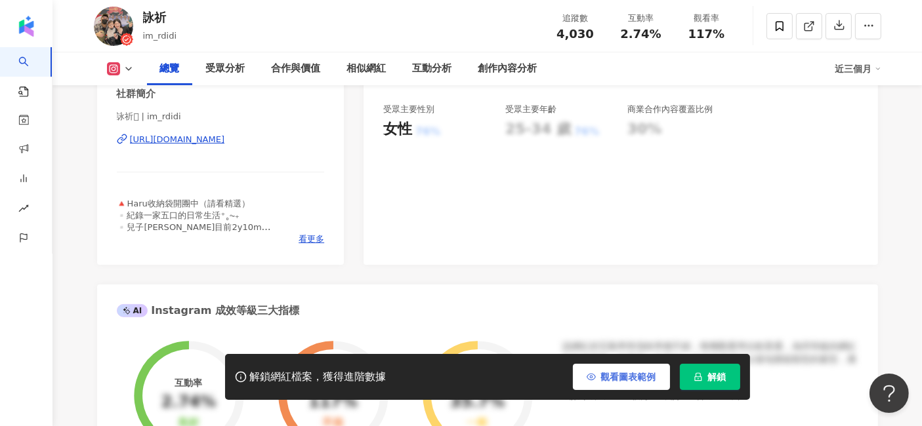
click at [611, 377] on span "觀看圖表範例" at bounding box center [628, 377] width 55 height 10
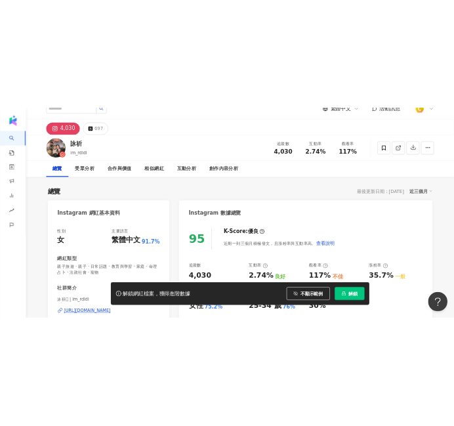
scroll to position [237, 0]
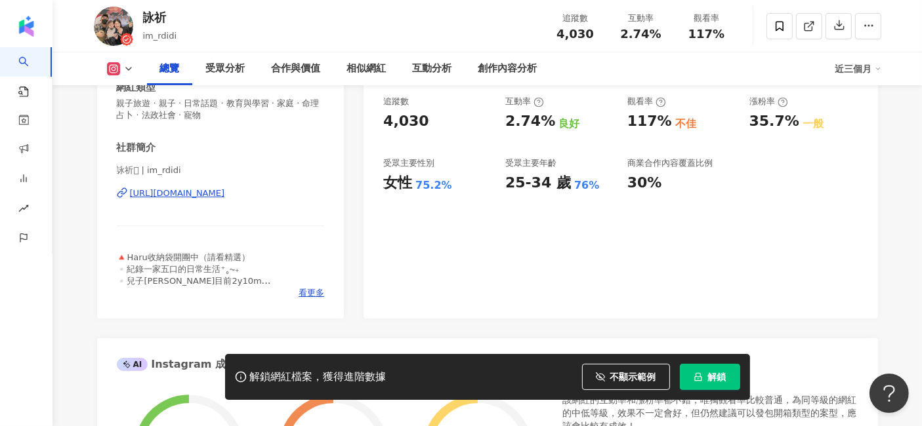
click at [216, 188] on div "https://www.instagram.com/im_rdidi/" at bounding box center [177, 194] width 95 height 12
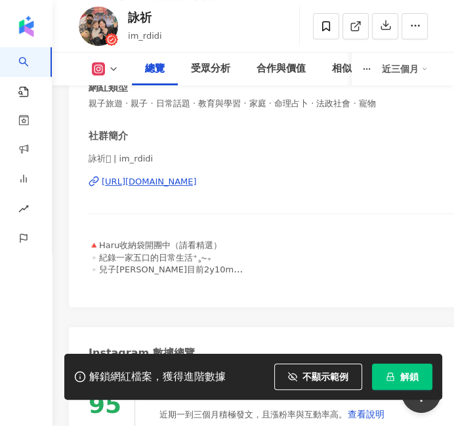
click at [169, 180] on div "https://www.instagram.com/im_rdidi/" at bounding box center [149, 182] width 95 height 12
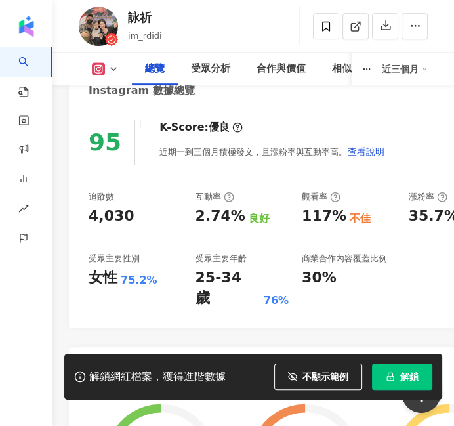
scroll to position [582, 0]
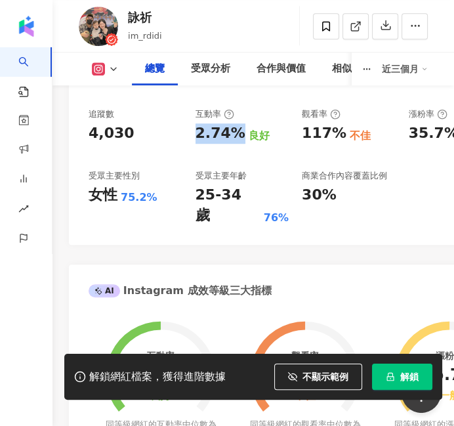
drag, startPoint x: 197, startPoint y: 134, endPoint x: 234, endPoint y: 141, distance: 38.1
click at [234, 141] on div "2.74%" at bounding box center [220, 133] width 50 height 20
copy div "2.74%"
drag, startPoint x: 303, startPoint y: 135, endPoint x: 344, endPoint y: 138, distance: 40.8
click at [344, 138] on div "117% 不佳" at bounding box center [349, 133] width 94 height 20
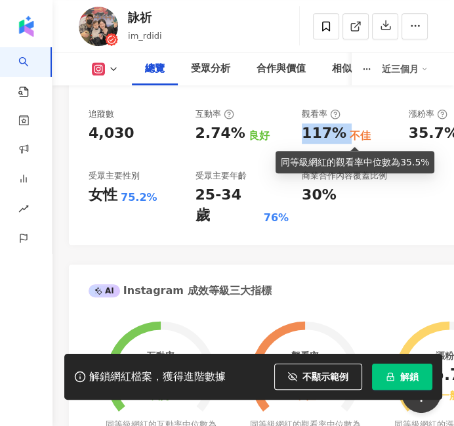
copy div "117%"
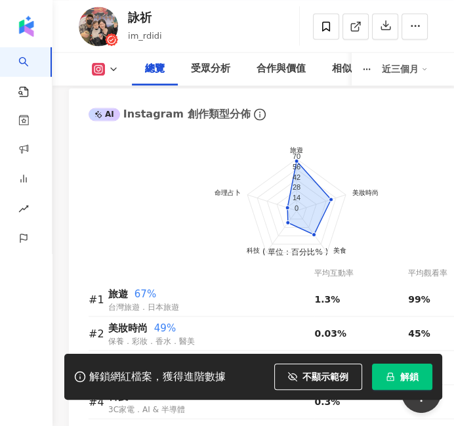
scroll to position [1530, 0]
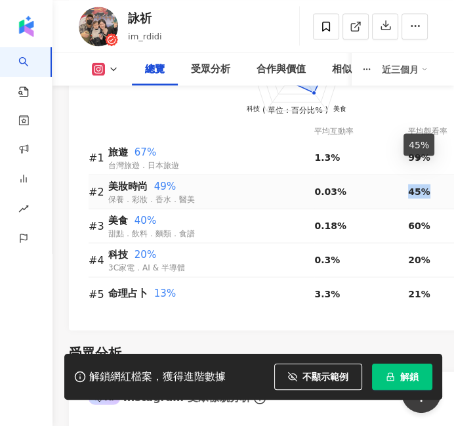
drag, startPoint x: 407, startPoint y: 169, endPoint x: 439, endPoint y: 170, distance: 32.1
click at [439, 174] on tr "#2 美妝時尚 49% 保養．彩妝．香水．醫美 0.03% 45%" at bounding box center [295, 191] width 413 height 34
copy tr "45%"
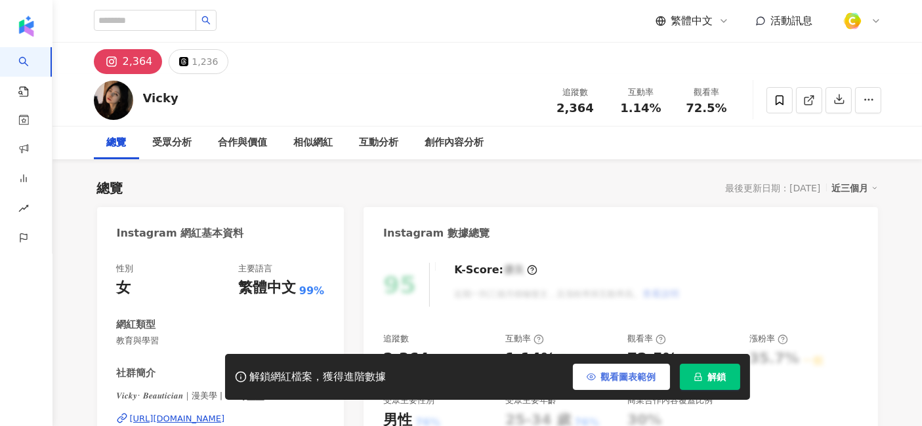
click at [630, 379] on span "觀看圖表範例" at bounding box center [628, 377] width 55 height 10
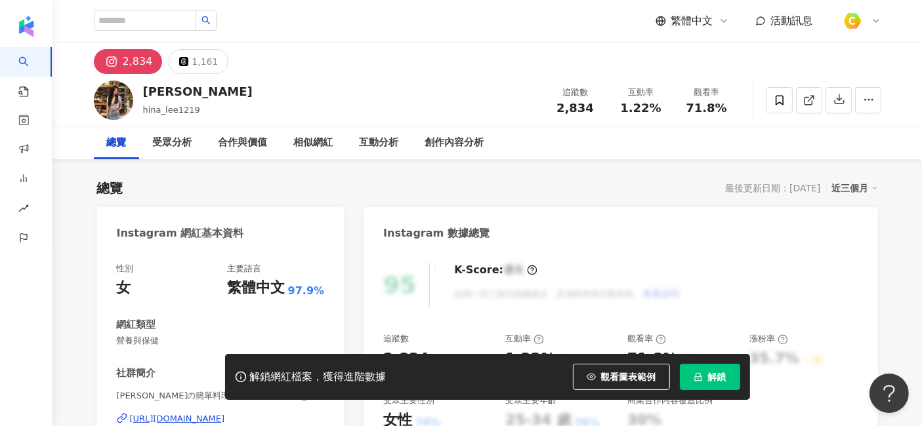
drag, startPoint x: 623, startPoint y: 381, endPoint x: 619, endPoint y: 174, distance: 206.7
click at [623, 381] on span "觀看圖表範例" at bounding box center [628, 377] width 55 height 10
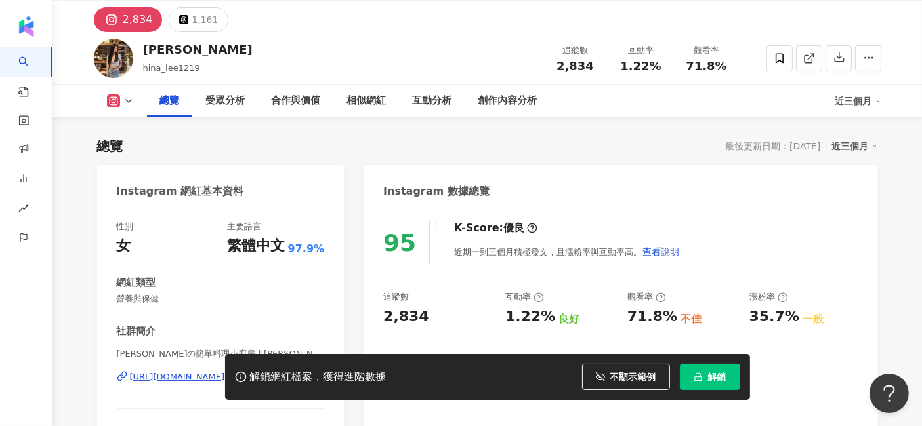
scroll to position [218, 0]
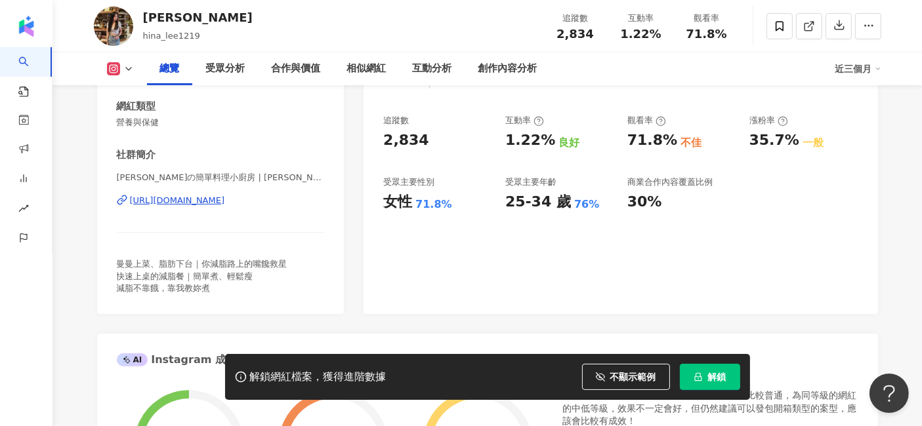
click at [225, 197] on div "https://www.instagram.com/erikalee.1219/" at bounding box center [177, 201] width 95 height 12
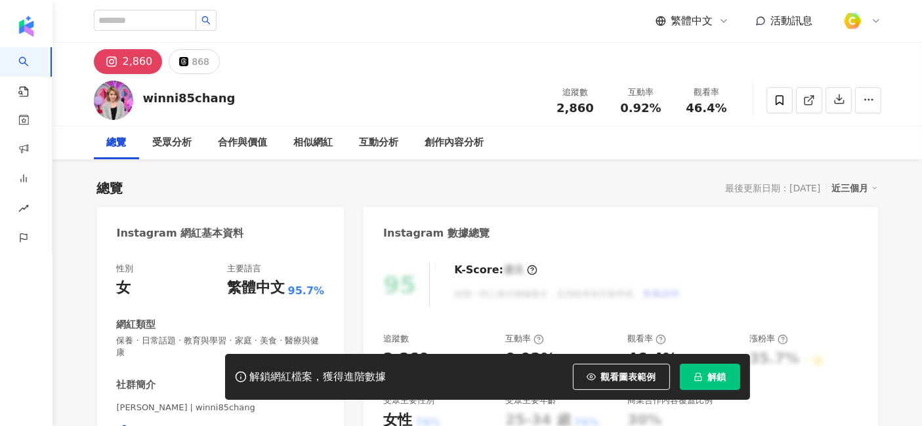
click at [603, 374] on span "觀看圖表範例" at bounding box center [628, 377] width 55 height 10
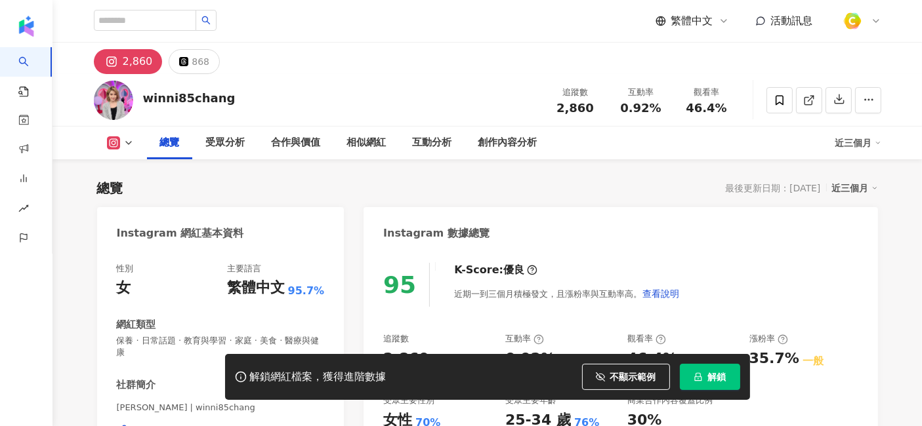
scroll to position [146, 0]
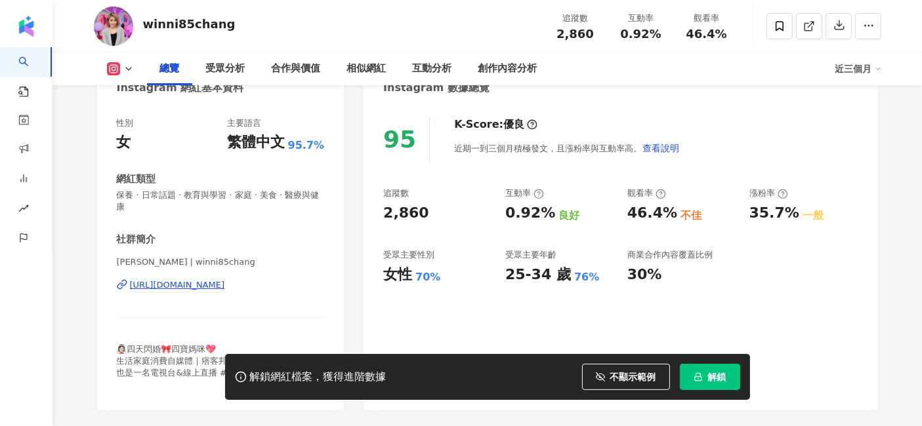
click at [189, 289] on div "[URL][DOMAIN_NAME]" at bounding box center [177, 285] width 95 height 12
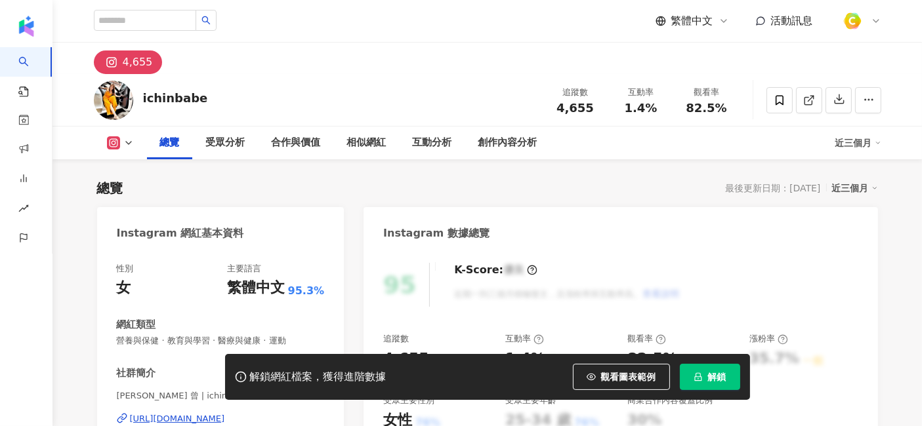
click at [225, 413] on div "https://www.instagram.com/ichinbabe/" at bounding box center [177, 419] width 95 height 12
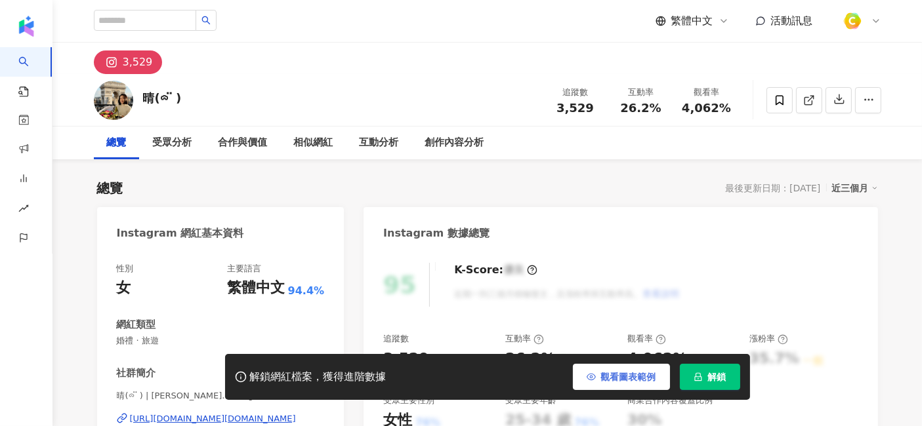
click at [630, 366] on button "觀看圖表範例" at bounding box center [621, 377] width 97 height 26
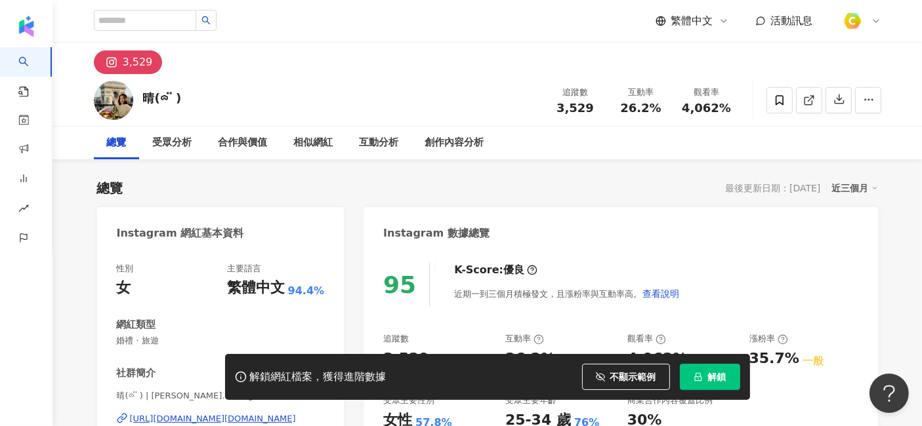
click at [392, 194] on div "總覽 最後更新日期：2025/8/4 近三個月" at bounding box center [487, 188] width 781 height 18
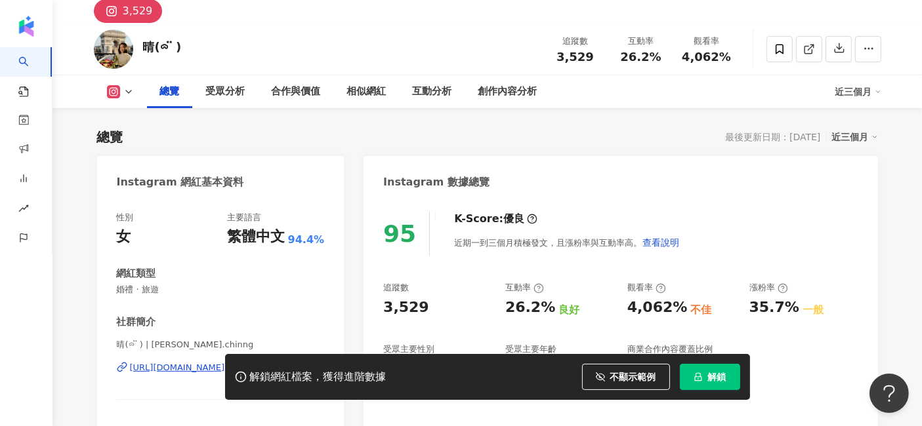
scroll to position [146, 0]
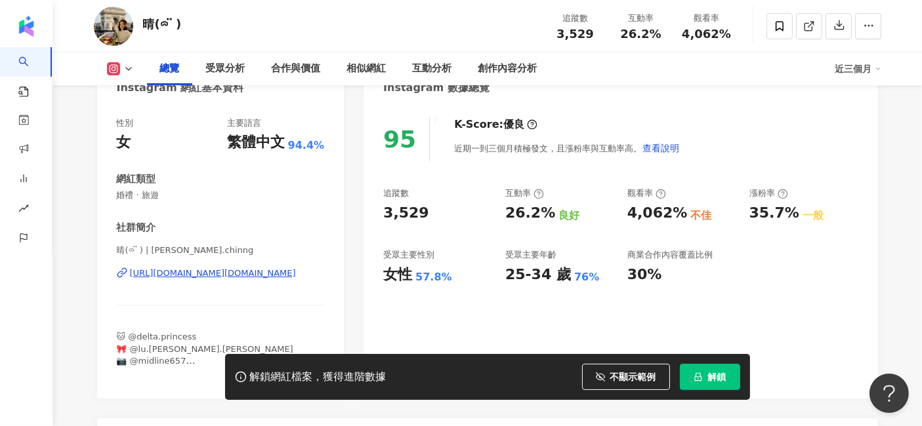
click at [213, 272] on div "https://www.instagram.com/yu.chinng/" at bounding box center [213, 274] width 166 height 12
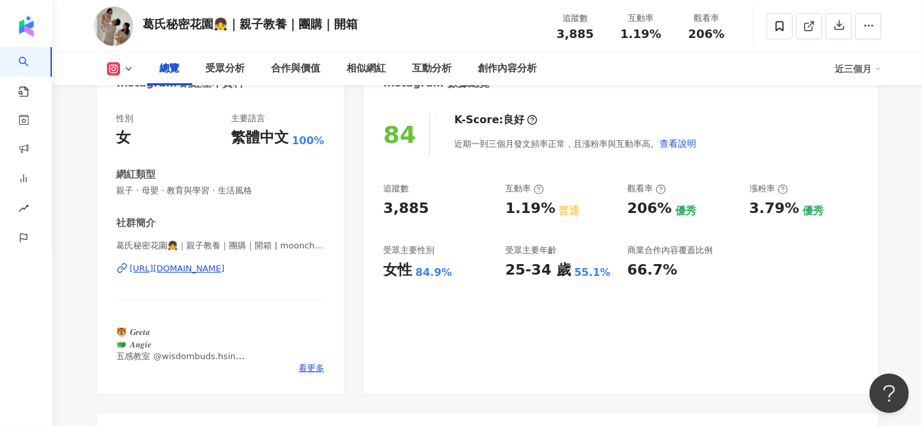
scroll to position [218, 0]
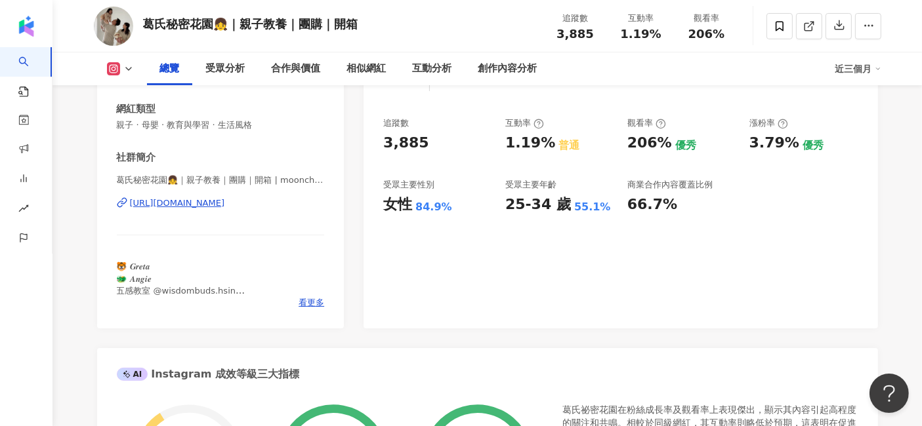
click at [224, 205] on div "https://www.instagram.com/moonchilds.0107/" at bounding box center [177, 203] width 95 height 12
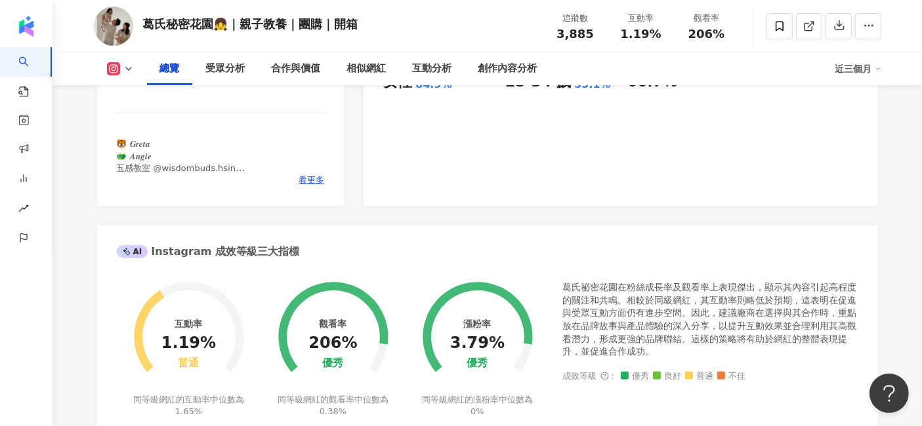
scroll to position [291, 0]
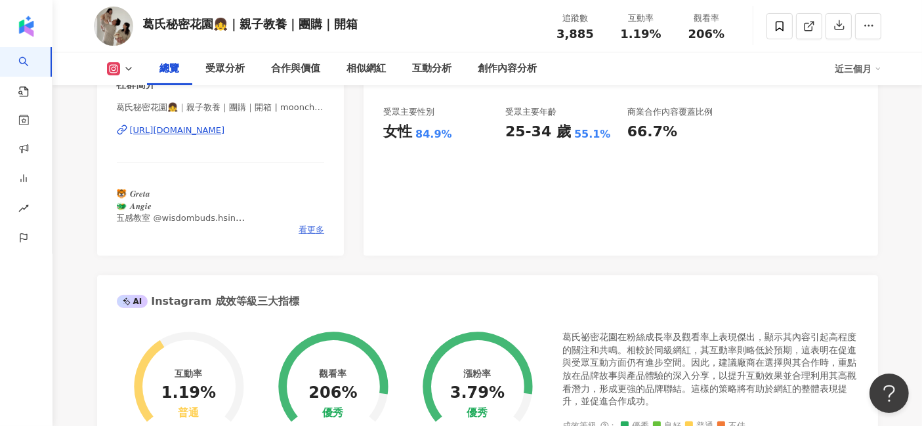
click at [322, 230] on span "看更多" at bounding box center [311, 230] width 26 height 12
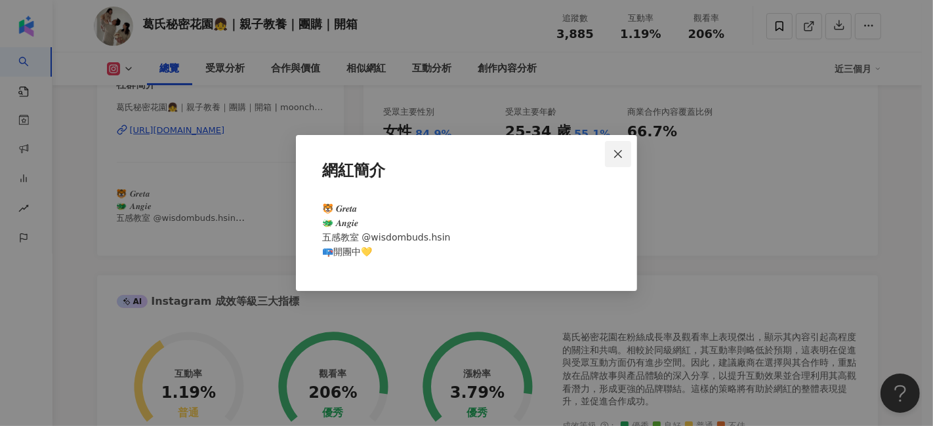
click at [619, 149] on icon "close" at bounding box center [618, 154] width 10 height 10
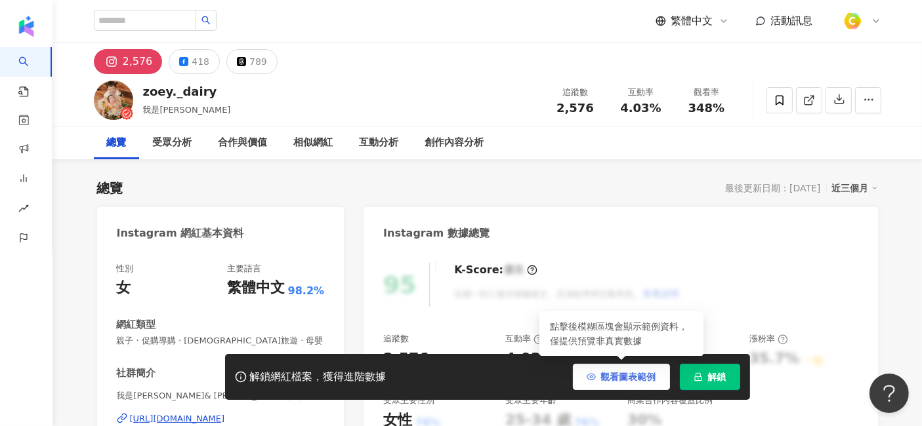
click at [618, 374] on span "觀看圖表範例" at bounding box center [628, 377] width 55 height 10
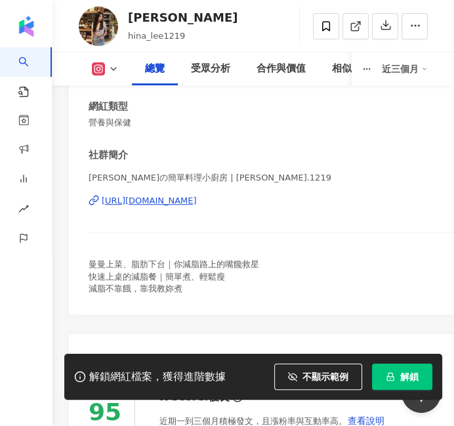
click at [197, 201] on div "[URL][DOMAIN_NAME]" at bounding box center [149, 201] width 95 height 12
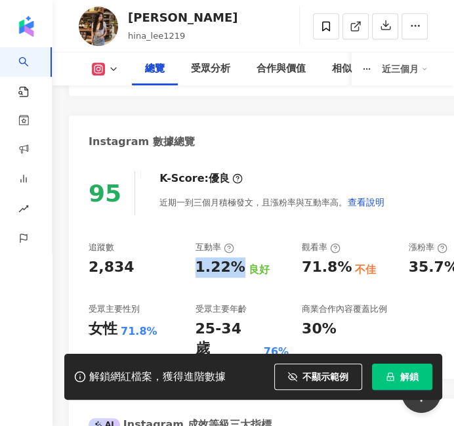
drag, startPoint x: 194, startPoint y: 267, endPoint x: 237, endPoint y: 270, distance: 42.8
click at [237, 270] on div "追蹤數 2,834 互動率 1.22% 良好 觀看率 71.8% 不佳 漲粉率 35.7% 一般 受眾主要性別 女性 71.8% 受眾主要年齡 25-34 歲…" at bounding box center [295, 299] width 413 height 117
copy div "1.22%"
drag, startPoint x: 304, startPoint y: 265, endPoint x: 340, endPoint y: 268, distance: 35.5
click at [340, 268] on div "71.8%" at bounding box center [327, 267] width 50 height 20
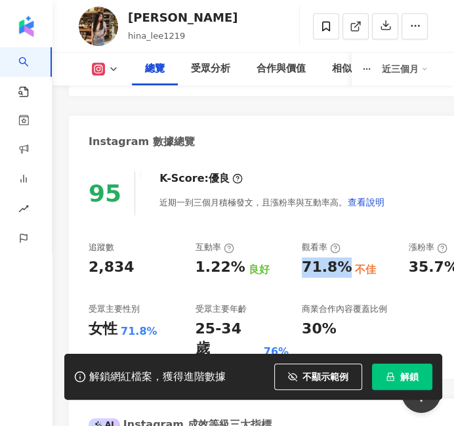
copy div "71.8%"
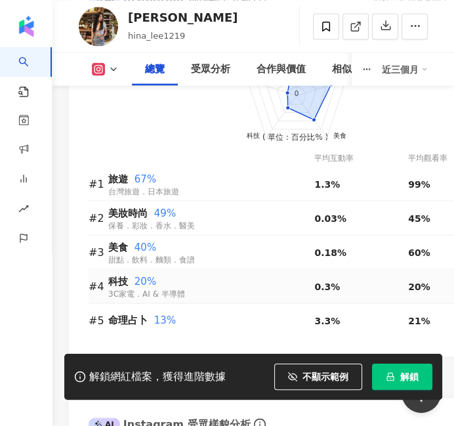
scroll to position [1530, 0]
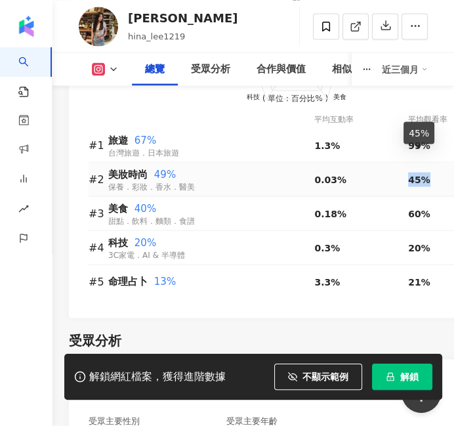
drag, startPoint x: 409, startPoint y: 158, endPoint x: 428, endPoint y: 162, distance: 20.1
click at [428, 172] on div "45%" at bounding box center [455, 179] width 94 height 14
copy span "45%"
